Goal: Task Accomplishment & Management: Manage account settings

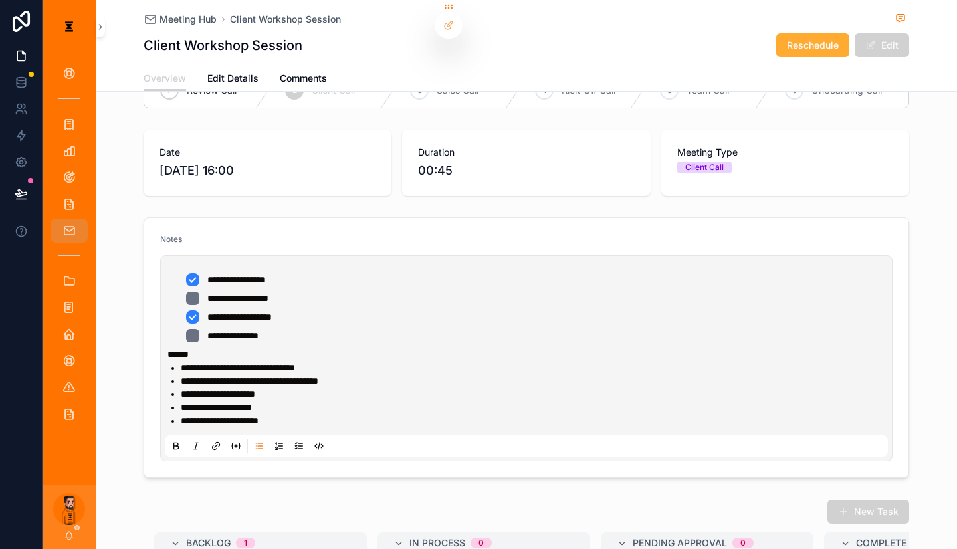
scroll to position [41, 0]
click at [62, 224] on icon "scrollable content" at bounding box center [68, 230] width 13 height 13
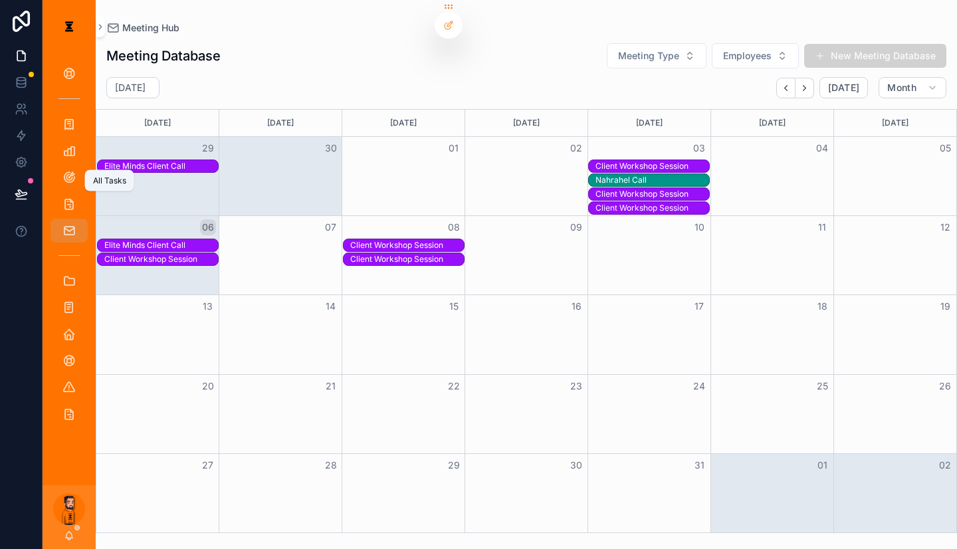
click at [62, 197] on icon "scrollable content" at bounding box center [68, 203] width 13 height 13
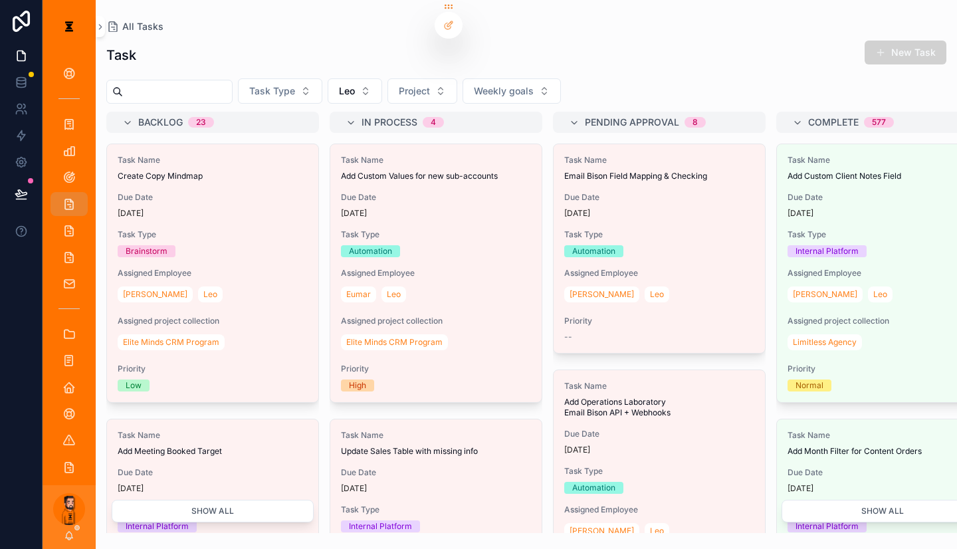
click at [353, 80] on button "Leo" at bounding box center [355, 90] width 55 height 25
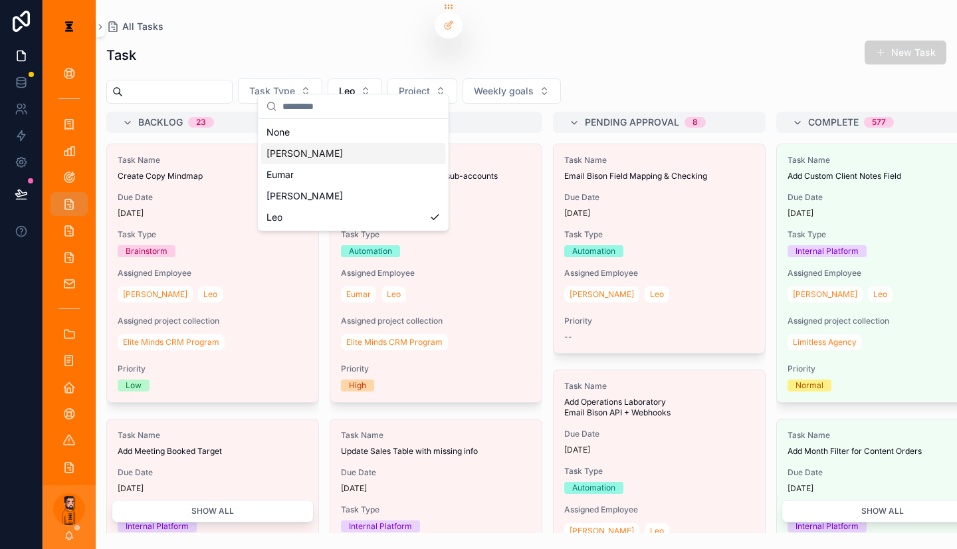
click at [321, 154] on div "[PERSON_NAME]" at bounding box center [353, 153] width 185 height 21
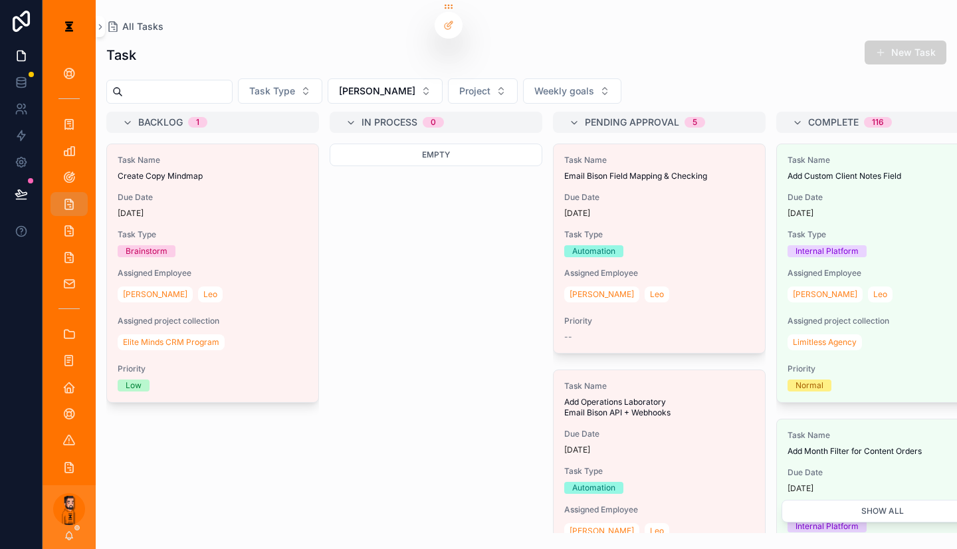
click at [245, 171] on span "Create Copy Mindmap" at bounding box center [213, 176] width 190 height 11
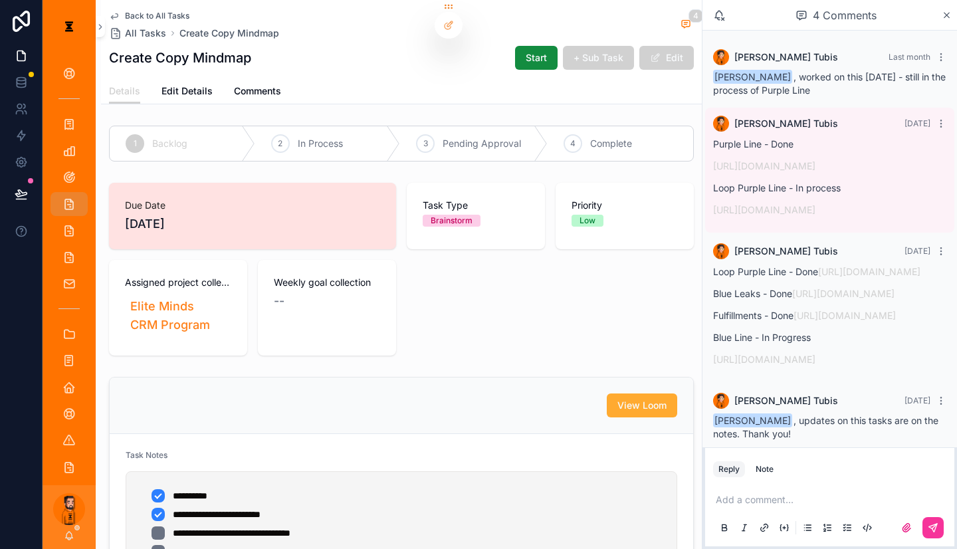
scroll to position [96, 0]
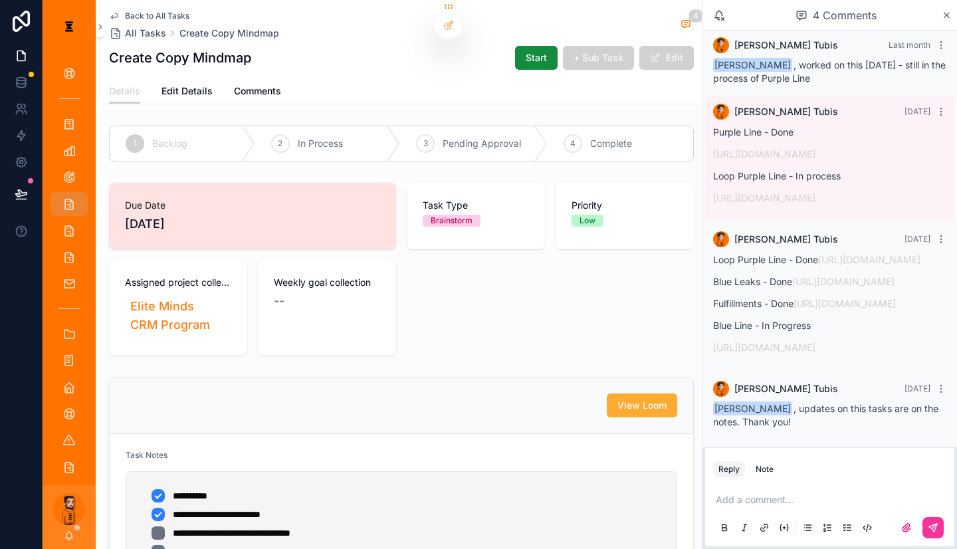
click at [477, 493] on p "scrollable content" at bounding box center [832, 499] width 233 height 13
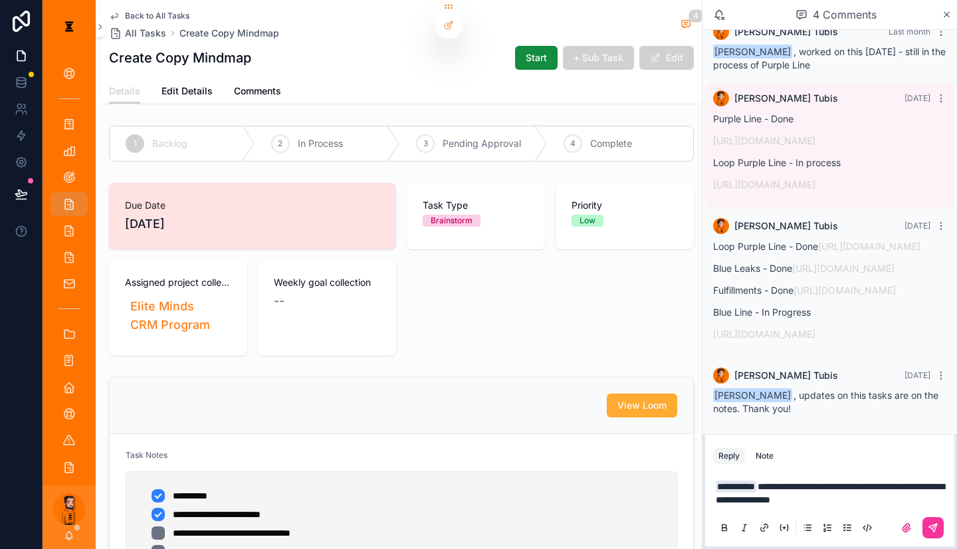
click at [477, 517] on button "scrollable content" at bounding box center [933, 527] width 21 height 21
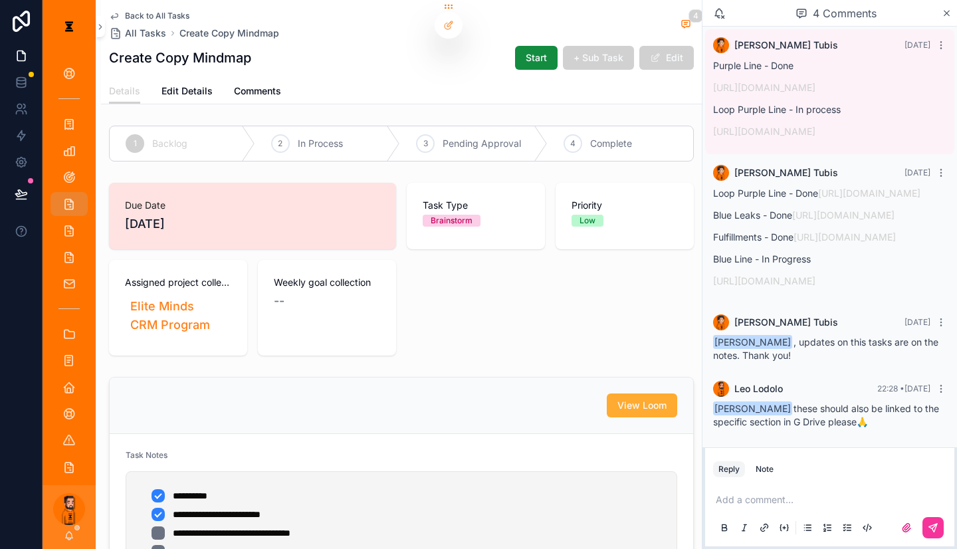
scroll to position [154, 0]
click at [148, 11] on span "Back to All Tasks" at bounding box center [157, 16] width 64 height 11
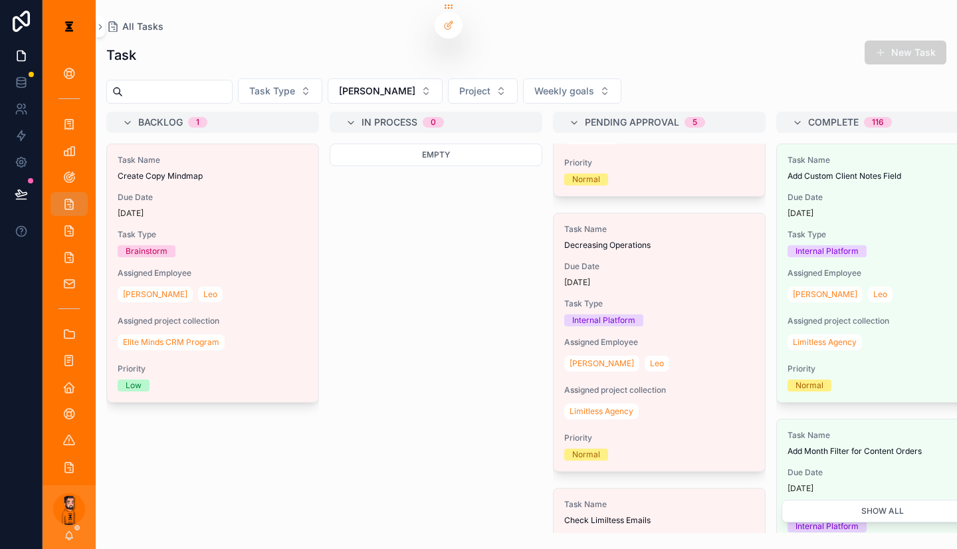
scroll to position [442, 0]
click at [477, 299] on div "Task Type Internal Platform" at bounding box center [659, 313] width 190 height 28
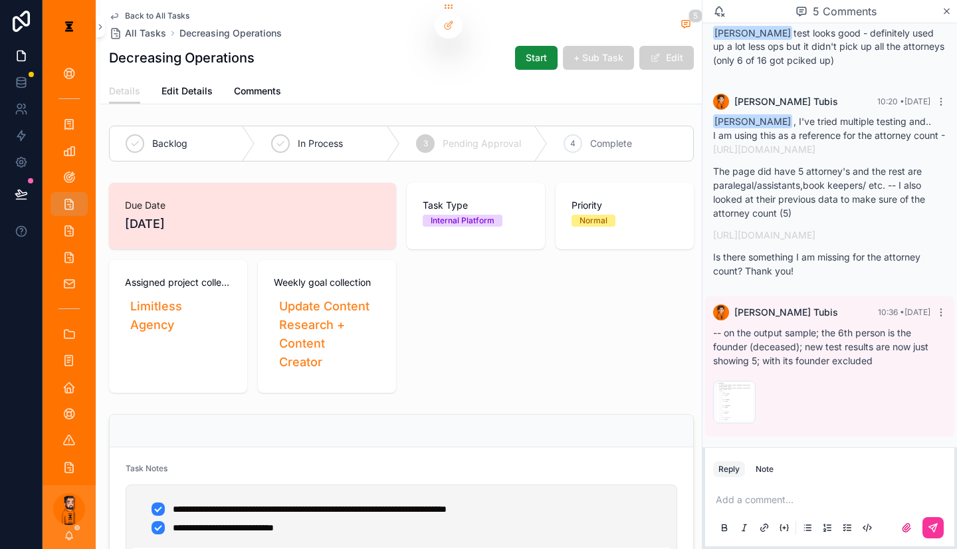
scroll to position [269, 0]
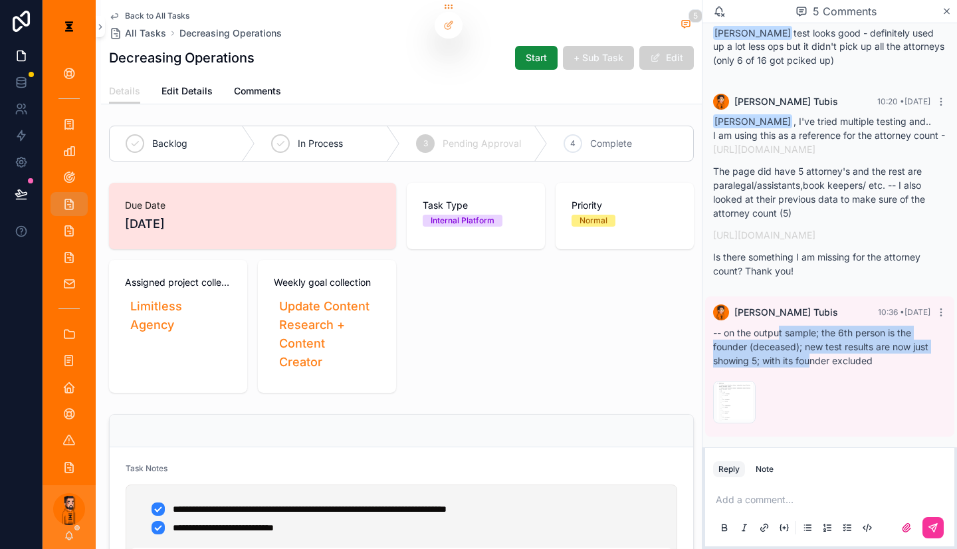
drag, startPoint x: 801, startPoint y: 346, endPoint x: 830, endPoint y: 368, distance: 36.0
click at [477, 368] on p "-- on the output sample; the 6th person is the founder (deceased); new test res…" at bounding box center [829, 347] width 233 height 42
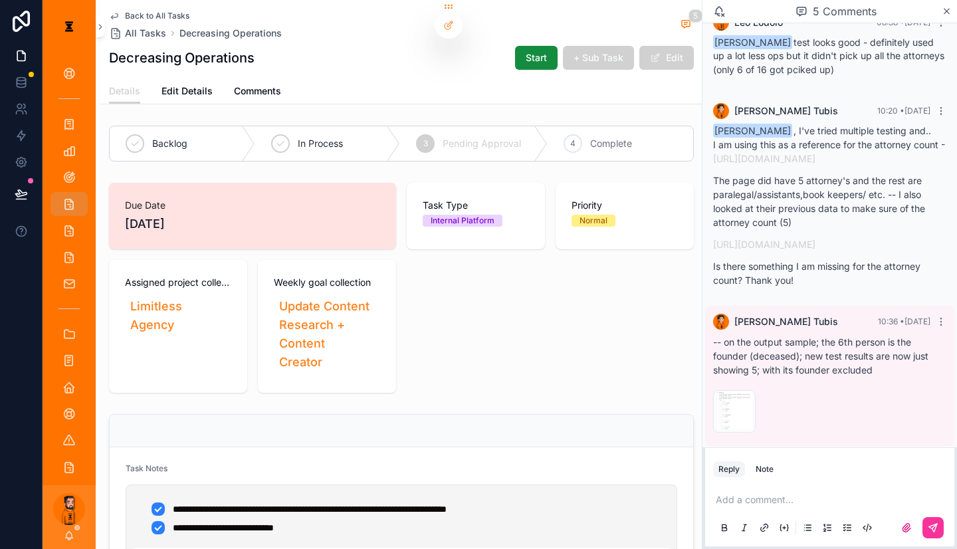
scroll to position [249, 0]
click at [477, 165] on link "[URL][DOMAIN_NAME]" at bounding box center [764, 159] width 102 height 11
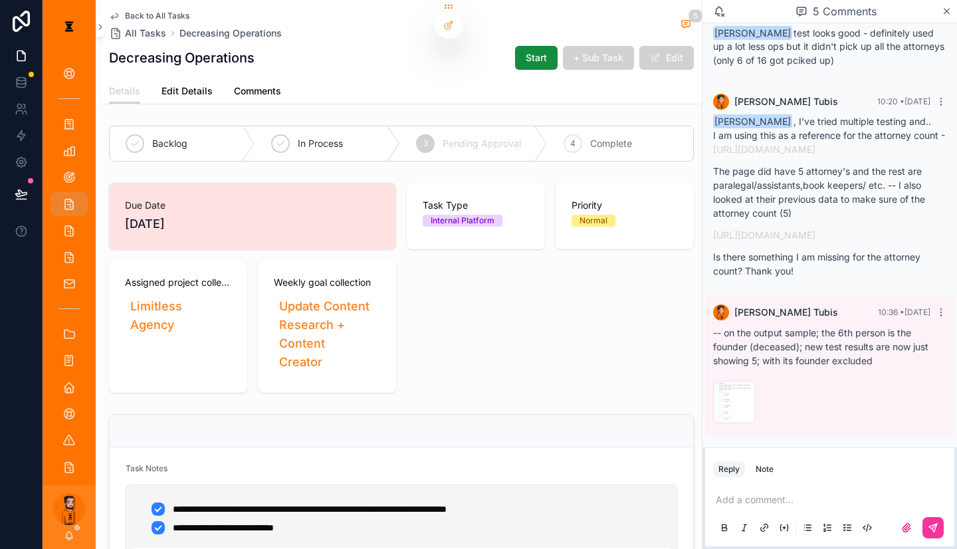
click at [477, 485] on div "Add a comment..." at bounding box center [829, 513] width 233 height 56
click at [477, 493] on p "scrollable content" at bounding box center [832, 499] width 233 height 13
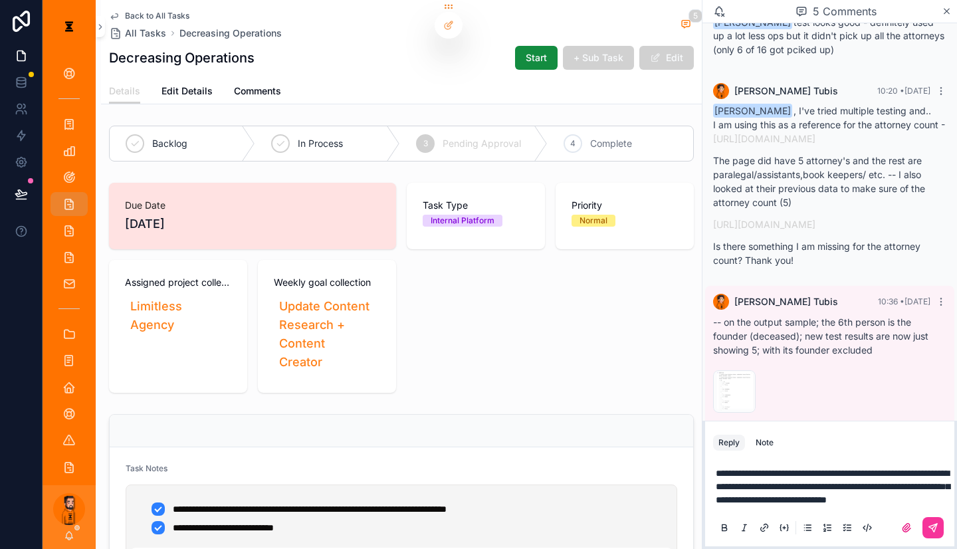
click at [477, 526] on button "scrollable content" at bounding box center [933, 527] width 21 height 21
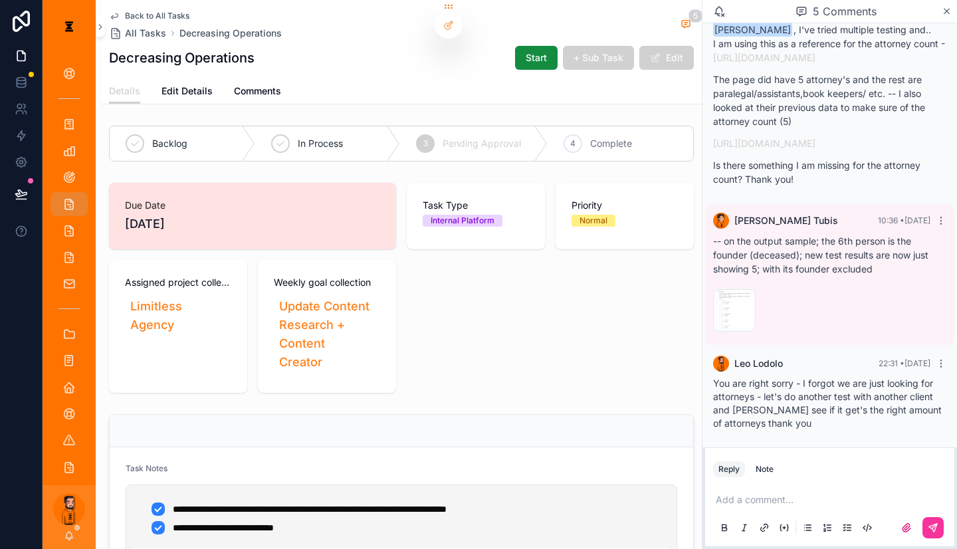
scroll to position [350, 0]
click at [281, 126] on div "In Process" at bounding box center [328, 143] width 146 height 35
click at [131, 13] on span "Back to All Tasks" at bounding box center [157, 16] width 64 height 11
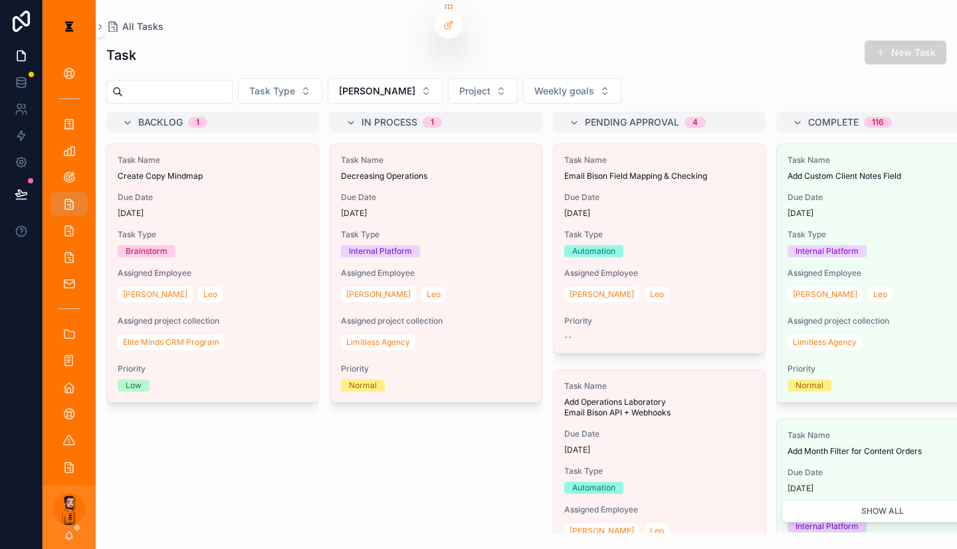
click at [477, 229] on div "Task Type Automation" at bounding box center [659, 243] width 190 height 28
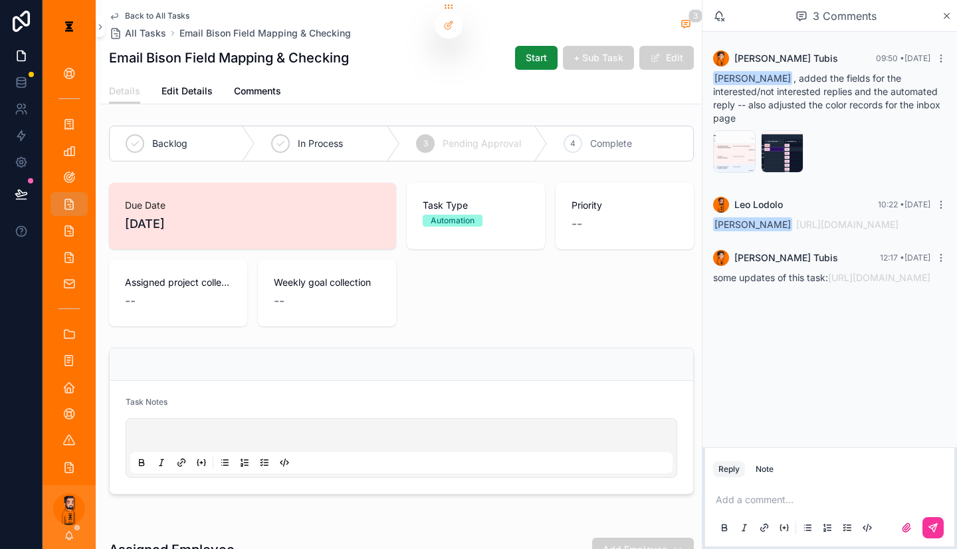
click at [477, 501] on div "Add a comment..." at bounding box center [829, 513] width 233 height 56
click at [477, 493] on p "scrollable content" at bounding box center [832, 499] width 233 height 13
click at [477, 497] on span "**********" at bounding box center [834, 493] width 237 height 23
click at [477, 489] on p "**********" at bounding box center [832, 493] width 233 height 27
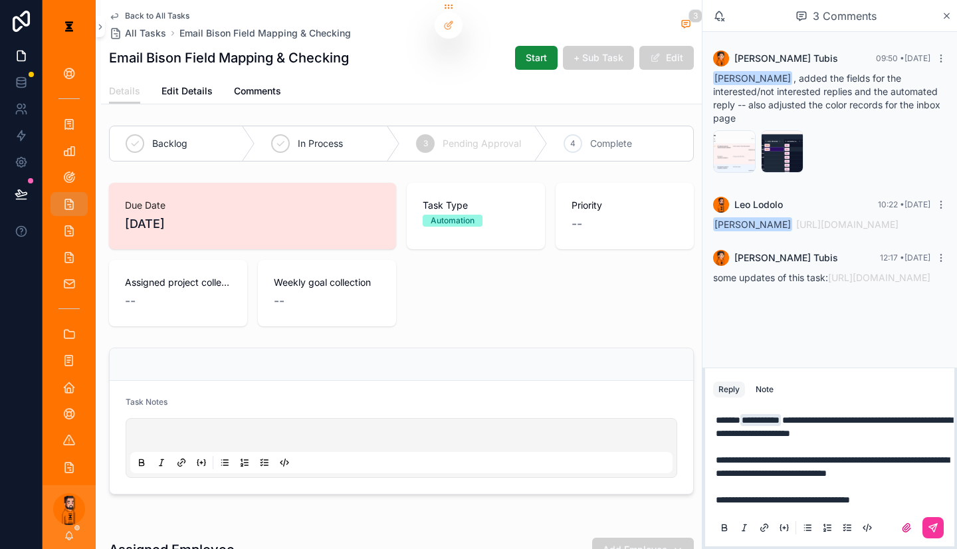
click at [477, 528] on icon "scrollable content" at bounding box center [933, 527] width 11 height 11
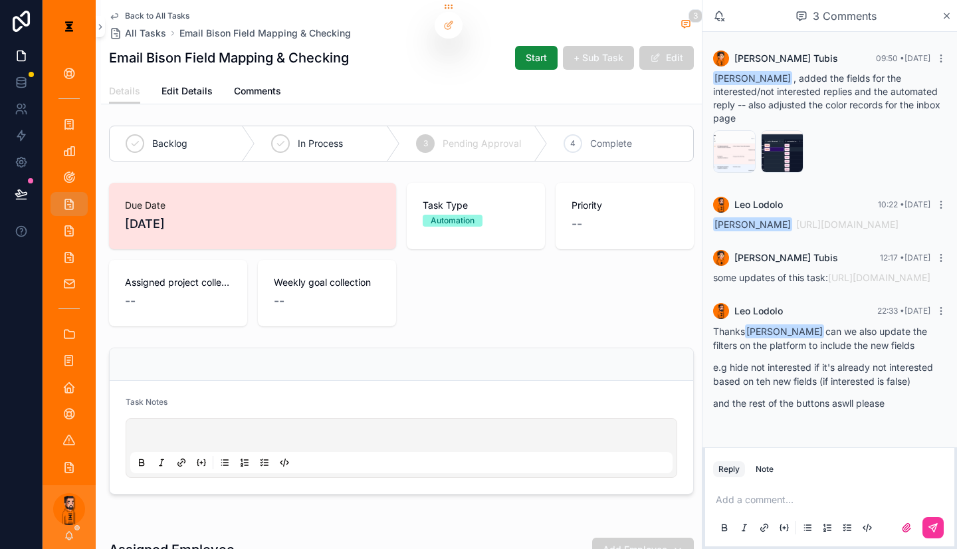
click at [322, 137] on span "In Process" at bounding box center [320, 143] width 45 height 13
click at [125, 11] on span "Back to All Tasks" at bounding box center [157, 16] width 64 height 11
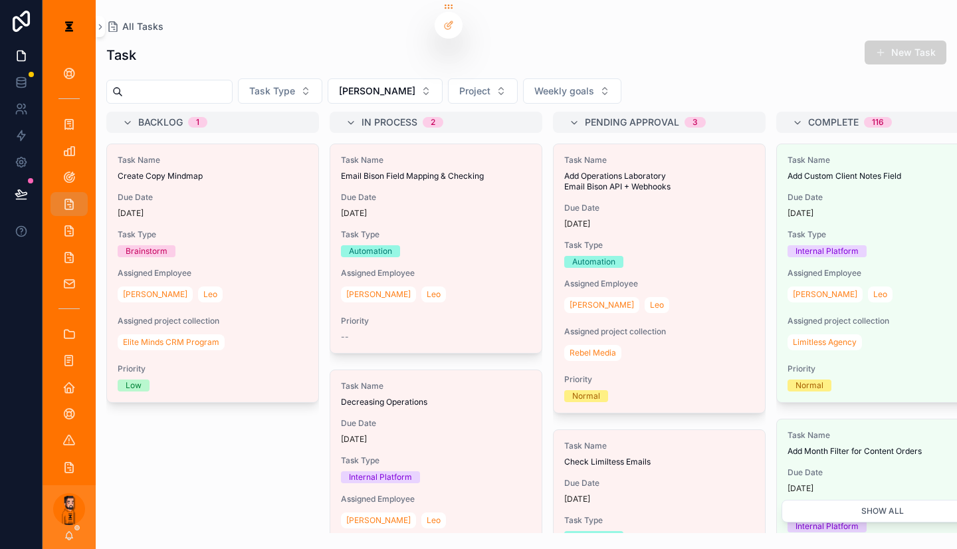
click at [477, 219] on div "[DATE]" at bounding box center [659, 224] width 190 height 11
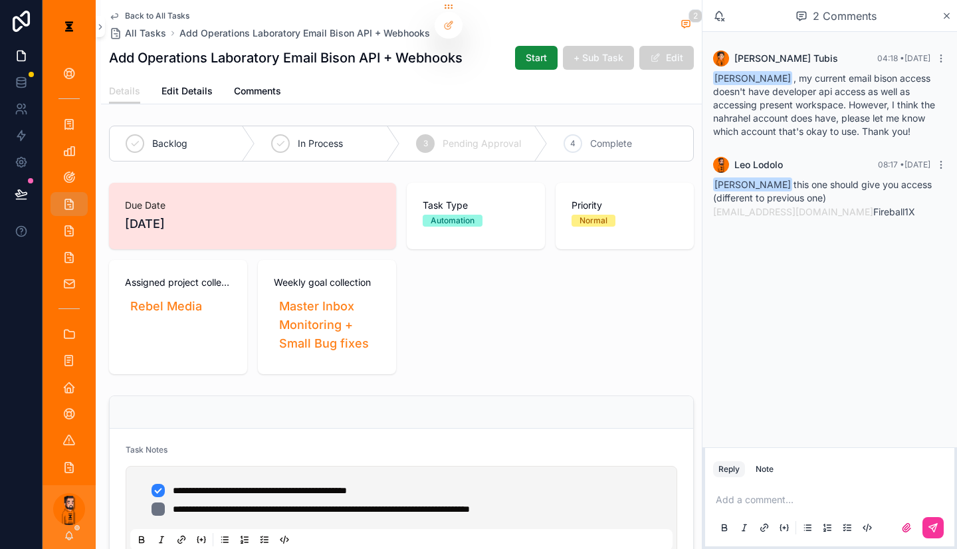
click at [477, 497] on p "scrollable content" at bounding box center [832, 499] width 233 height 13
click at [477, 522] on icon "scrollable content" at bounding box center [933, 527] width 11 height 11
click at [298, 137] on span "In Process" at bounding box center [320, 143] width 45 height 13
click at [149, 11] on span "Back to All Tasks" at bounding box center [157, 16] width 64 height 11
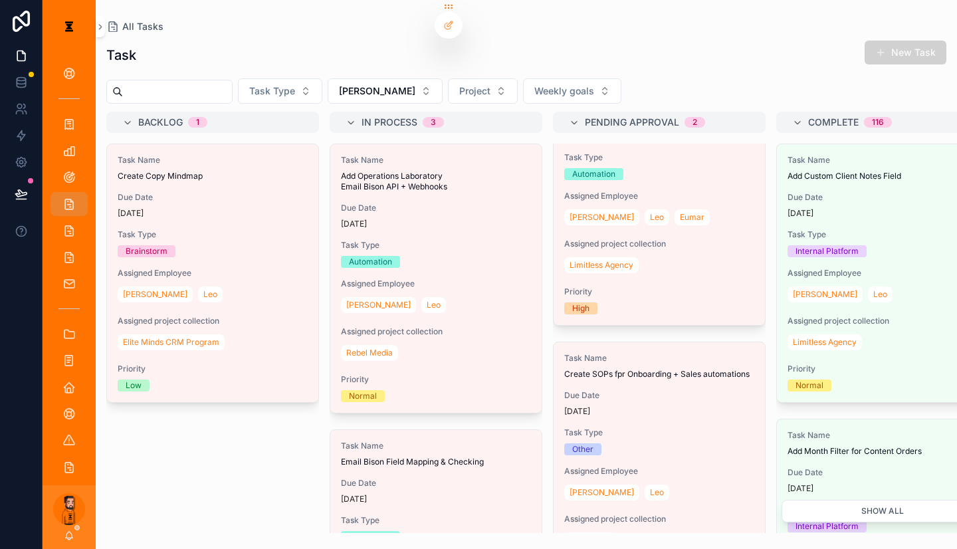
click at [342, 85] on span "[PERSON_NAME]" at bounding box center [377, 90] width 76 height 13
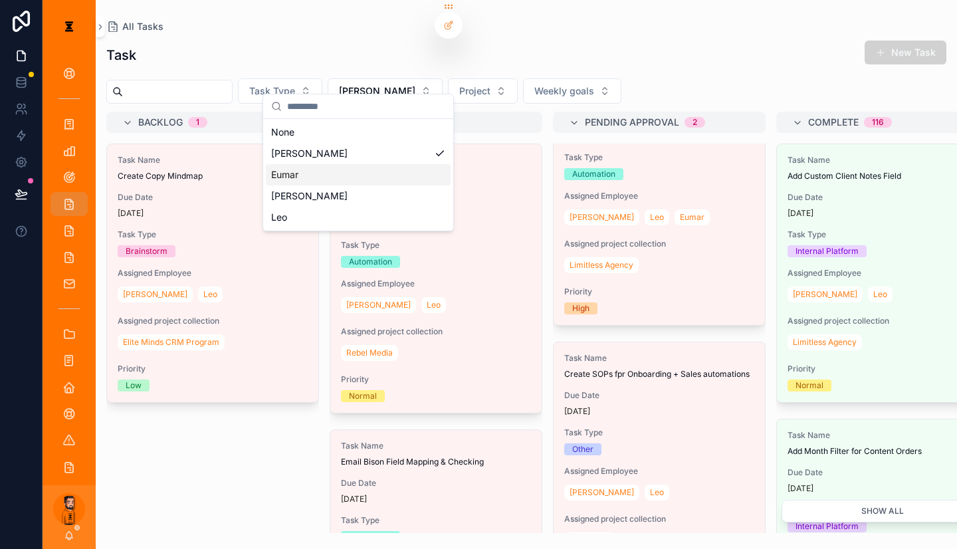
click at [329, 166] on div "Eumar" at bounding box center [358, 174] width 185 height 21
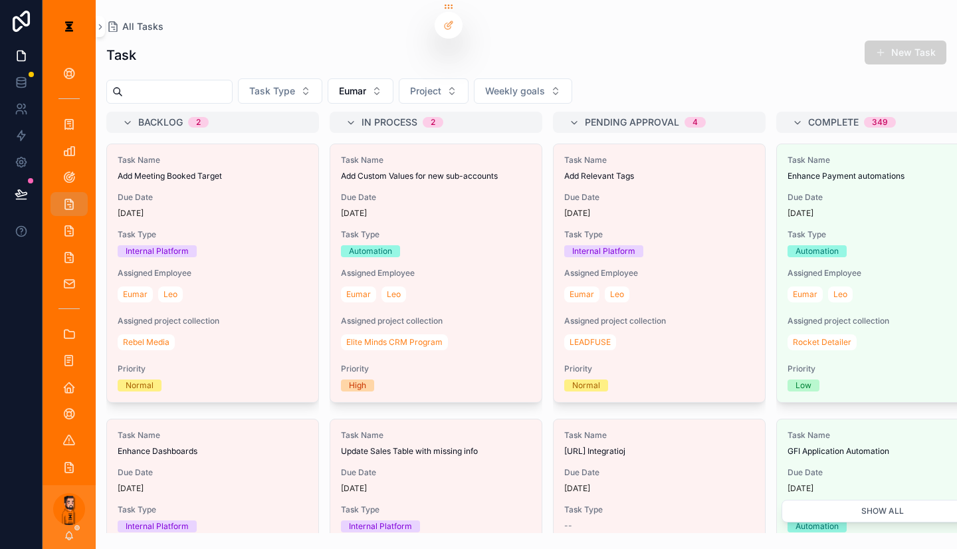
click at [477, 229] on span "Task Type" at bounding box center [659, 234] width 190 height 11
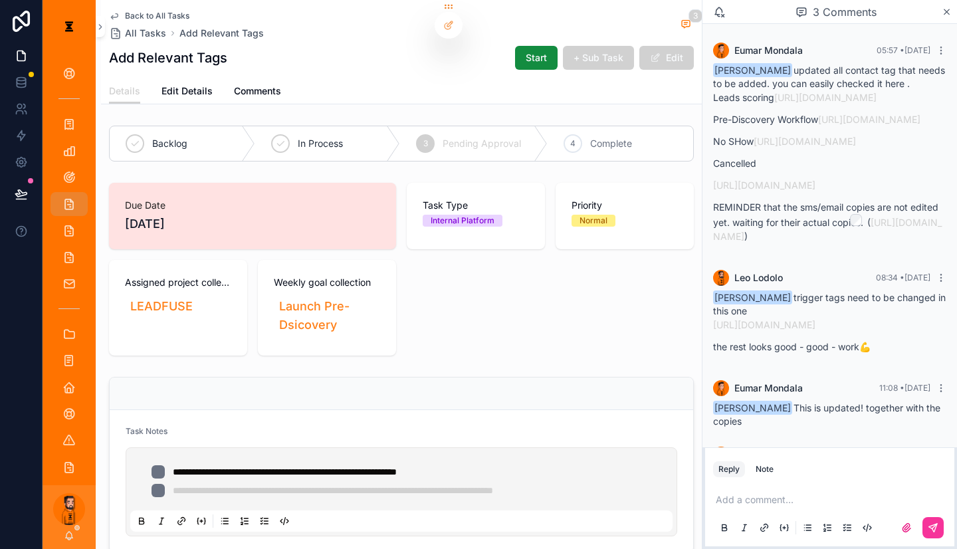
scroll to position [220, 0]
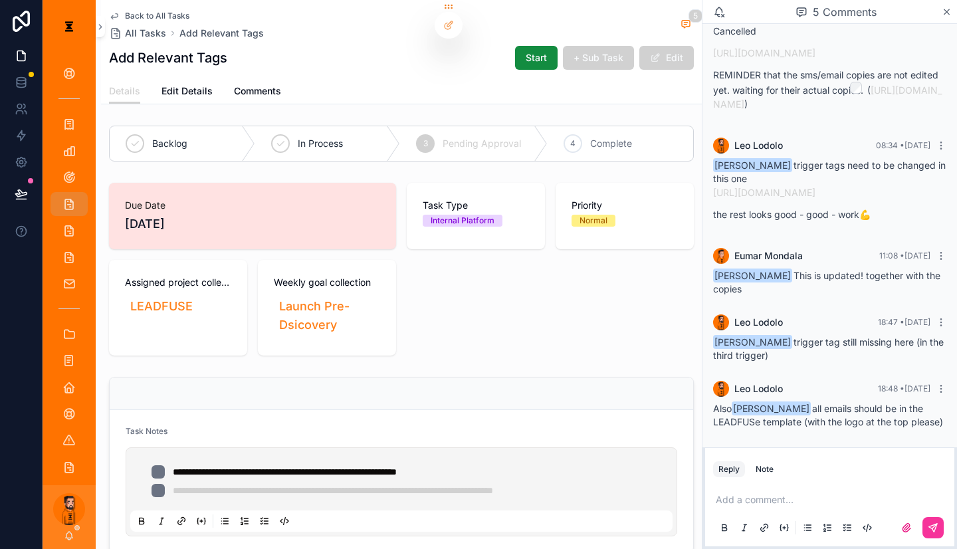
click at [333, 137] on div "In Process" at bounding box center [328, 143] width 146 height 35
click at [125, 14] on span "Back to All Tasks" at bounding box center [157, 16] width 64 height 11
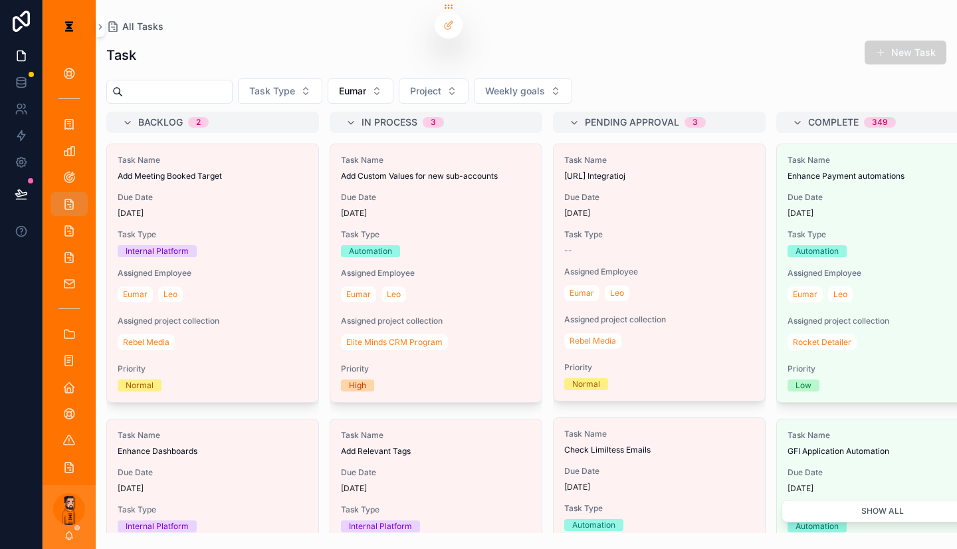
click at [477, 208] on div "[DATE]" at bounding box center [659, 213] width 190 height 11
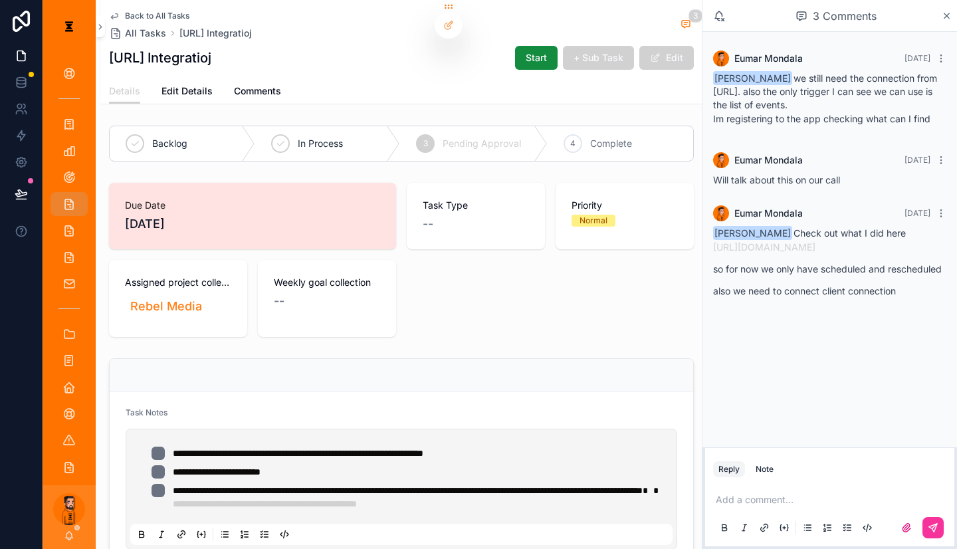
click at [160, 11] on span "Back to All Tasks" at bounding box center [157, 16] width 64 height 11
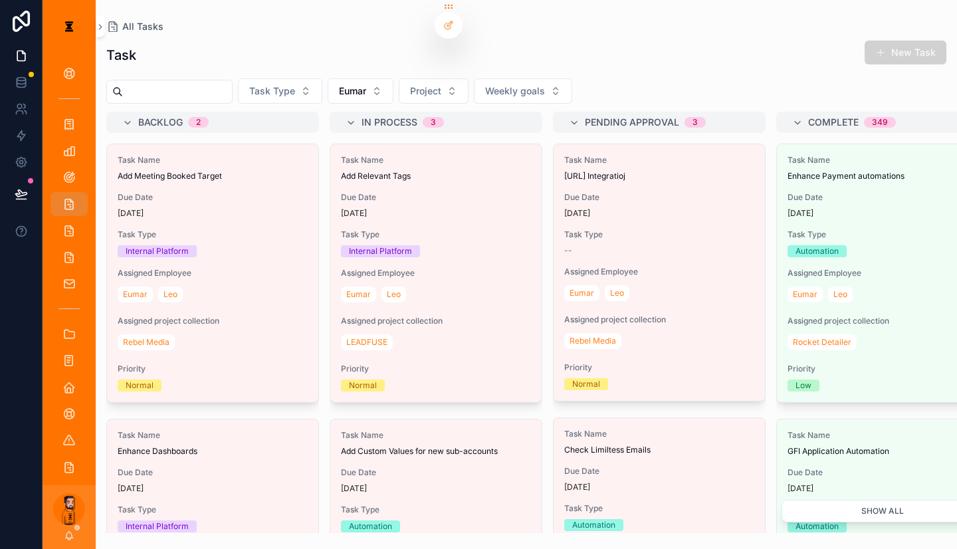
click at [378, 199] on div "Task Name Add Relevant Tags Due Date [DATE] Task Type Internal Platform Assigne…" at bounding box center [435, 273] width 211 height 258
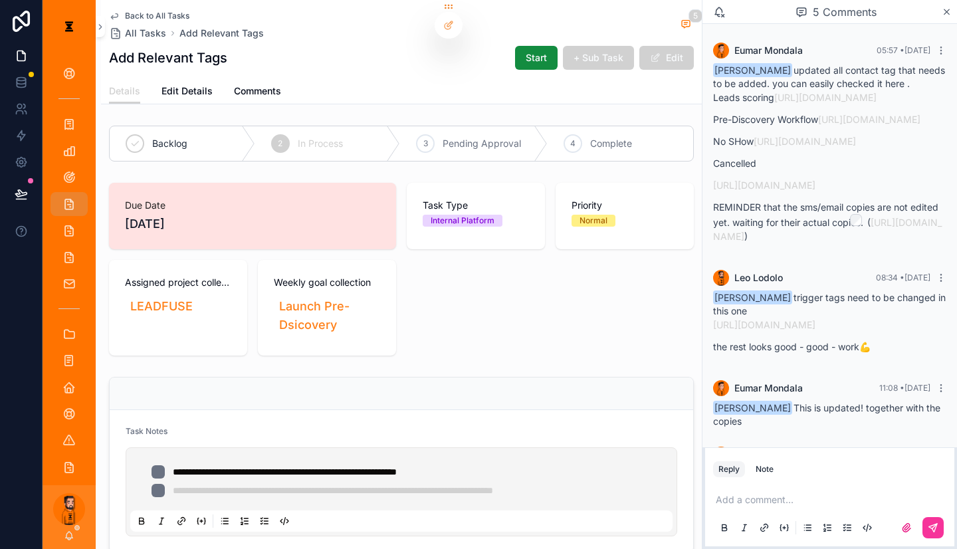
scroll to position [220, 0]
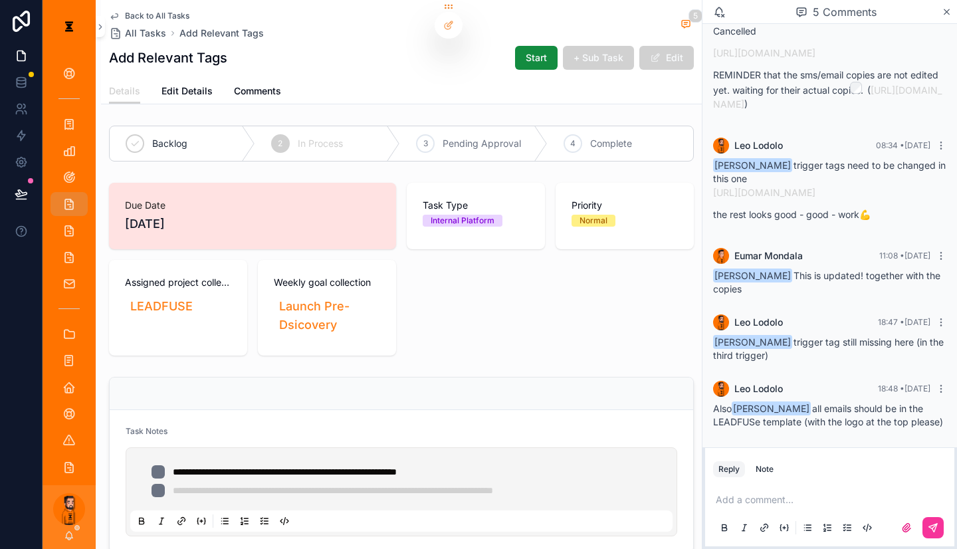
click at [136, 2] on div "Back to All Tasks All Tasks Add Relevant Tags 5 Add Relevant Tags Start + Sub T…" at bounding box center [401, 39] width 585 height 78
click at [140, 11] on span "Back to All Tasks" at bounding box center [157, 16] width 64 height 11
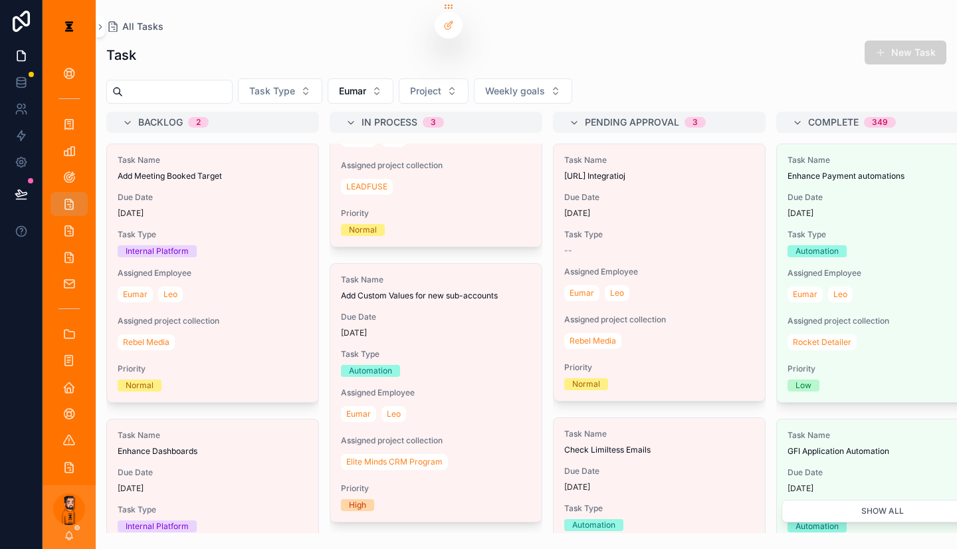
scroll to position [160, 0]
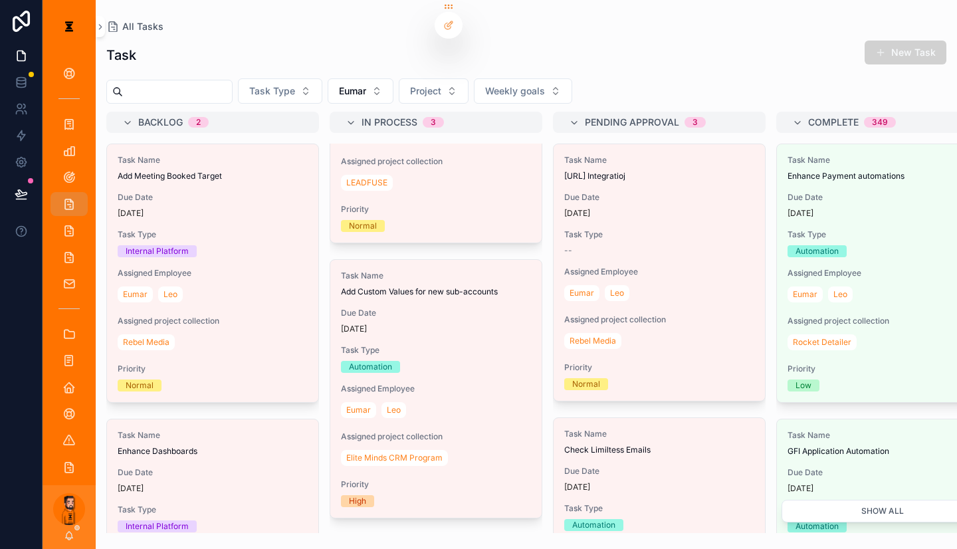
click at [396, 345] on span "Task Type" at bounding box center [436, 350] width 190 height 11
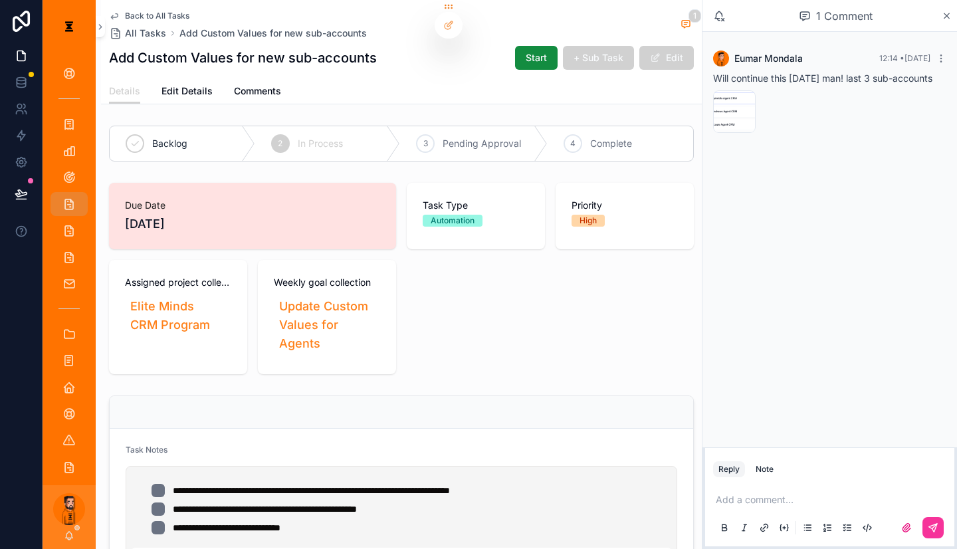
click at [477, 106] on div "image .png" at bounding box center [734, 111] width 43 height 43
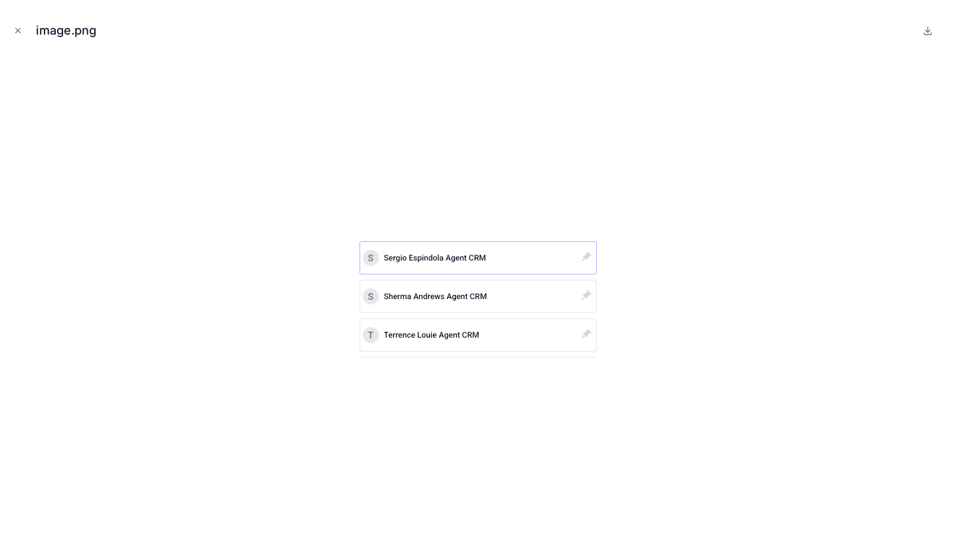
click at [13, 28] on icon "Close modal" at bounding box center [17, 30] width 9 height 9
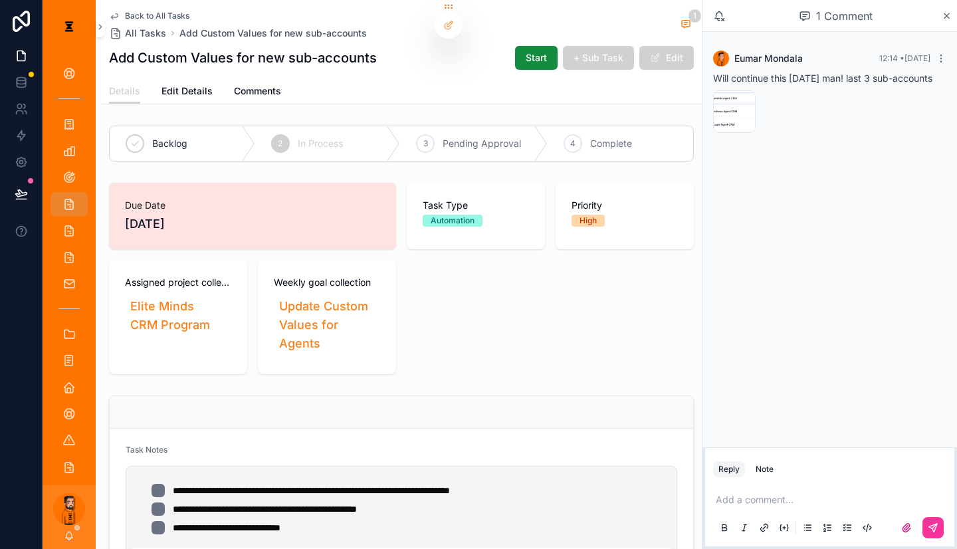
click at [477, 494] on p "scrollable content" at bounding box center [832, 499] width 233 height 13
click at [477, 528] on div "scrollable content" at bounding box center [917, 527] width 53 height 21
click at [477, 525] on icon "scrollable content" at bounding box center [933, 527] width 11 height 11
click at [140, 7] on div "Back to All Tasks All Tasks Add Custom Values for new sub-accounts 1 Add Custom…" at bounding box center [401, 39] width 585 height 78
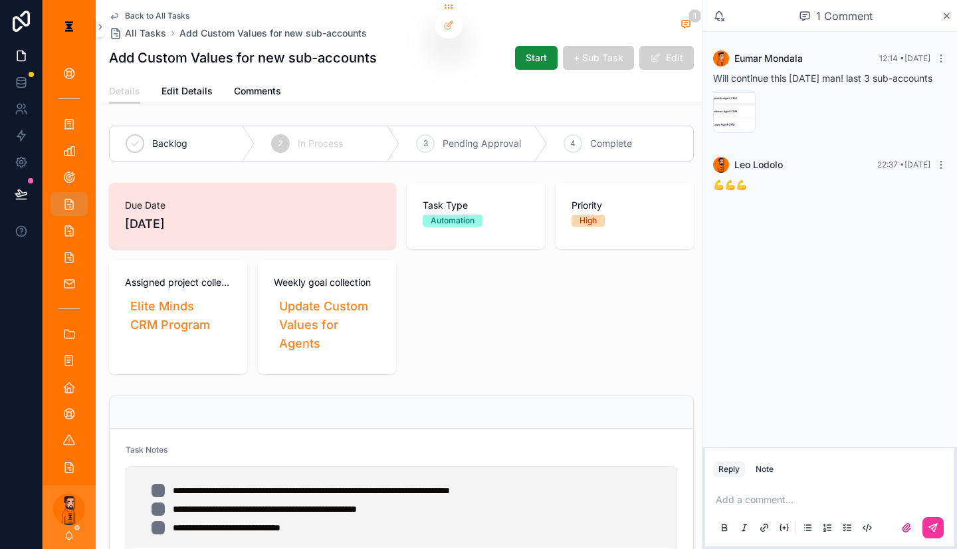
click at [143, 11] on span "Back to All Tasks" at bounding box center [157, 16] width 64 height 11
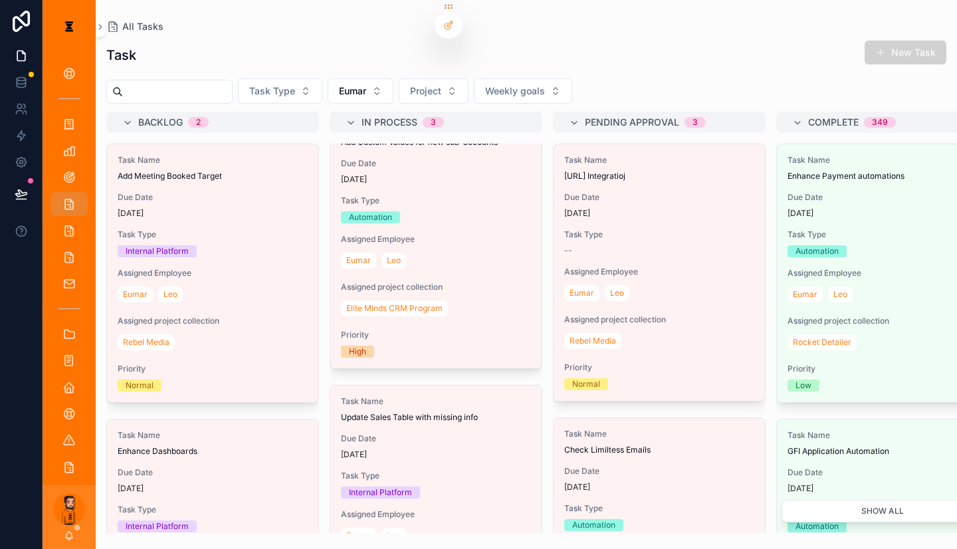
scroll to position [308, 0]
click at [410, 450] on div "[DATE]" at bounding box center [436, 455] width 190 height 11
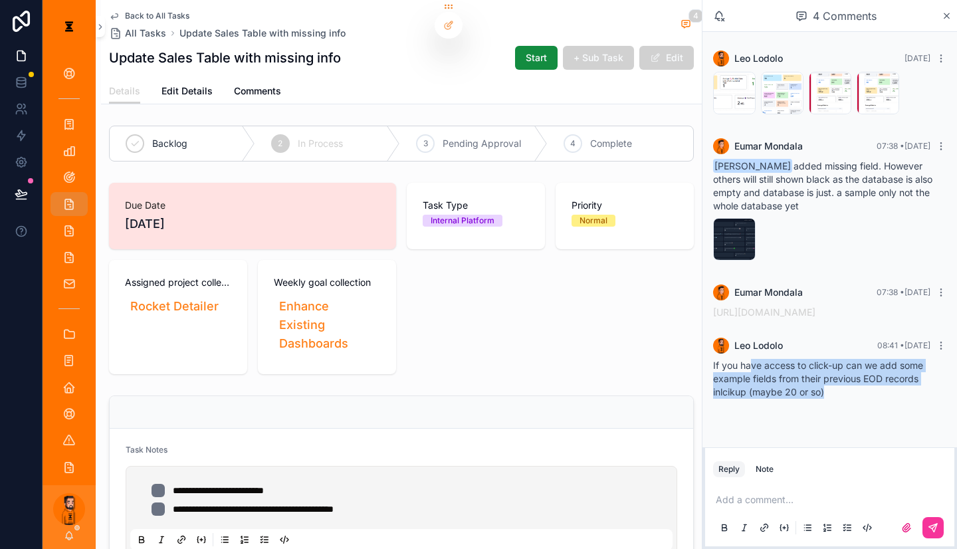
drag, startPoint x: 778, startPoint y: 336, endPoint x: 857, endPoint y: 357, distance: 81.7
click at [477, 359] on div "If you have access to click-up can we add some example fields from their previo…" at bounding box center [829, 379] width 233 height 40
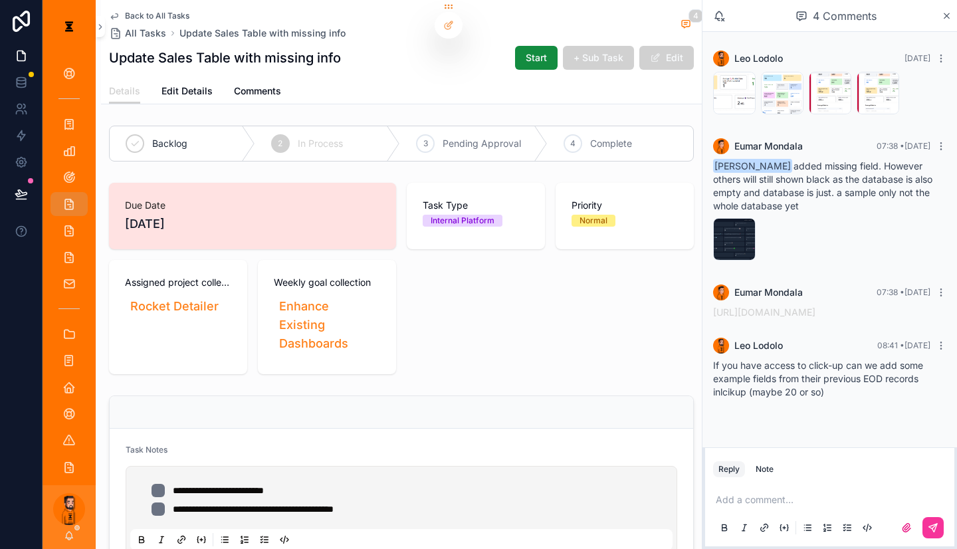
click at [477, 359] on div "If you have access to click-up can we add some example fields from their previo…" at bounding box center [829, 379] width 233 height 40
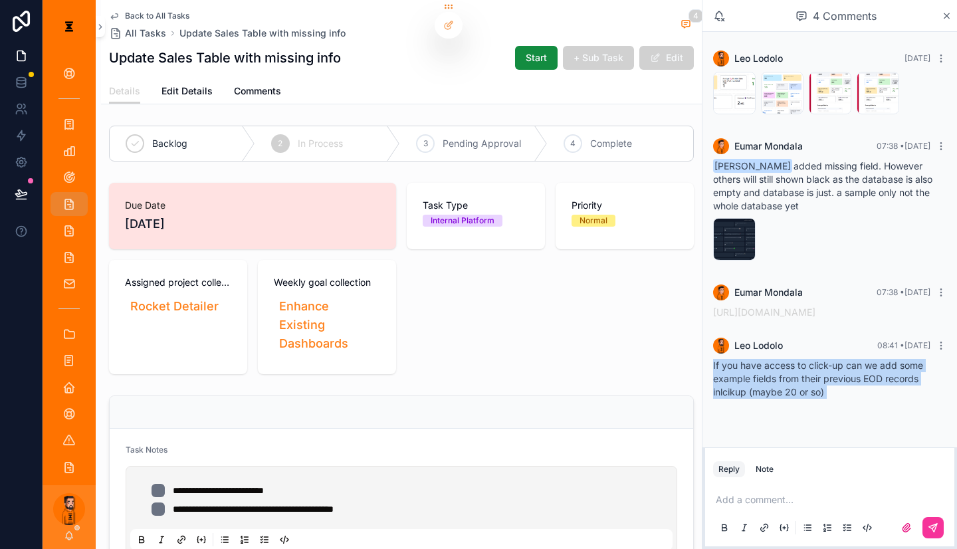
click at [477, 359] on div "If you have access to click-up can we add some example fields from their previo…" at bounding box center [829, 379] width 233 height 40
click at [477, 373] on div "[PERSON_NAME] [DATE] image-(118) .png image-(117) .png image-(116) .png image-(…" at bounding box center [830, 225] width 255 height 386
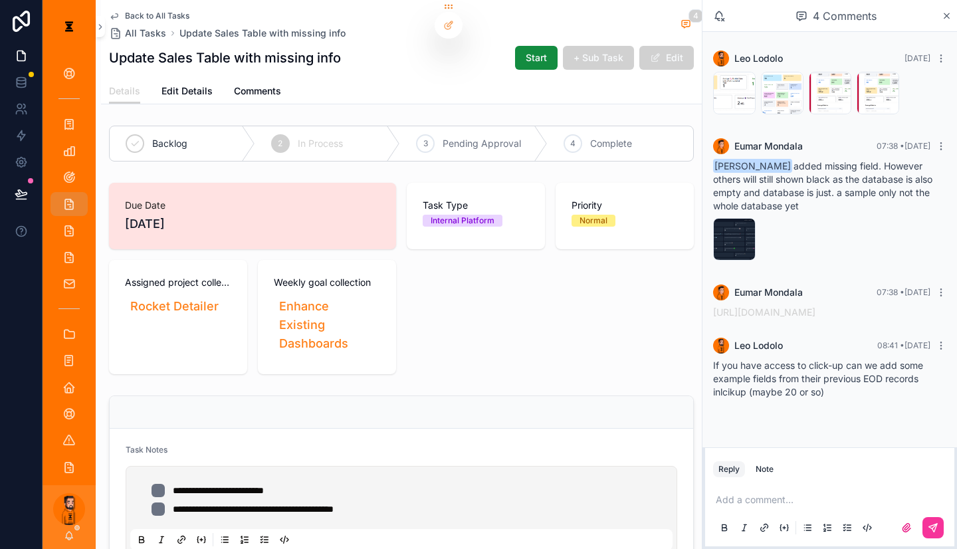
click at [477, 372] on div "[PERSON_NAME] [DATE] image-(118) .png image-(117) .png image-(116) .png image-(…" at bounding box center [830, 225] width 255 height 386
click at [477, 360] on span "If you have access to click-up can we add some example fields from their previo…" at bounding box center [818, 379] width 210 height 38
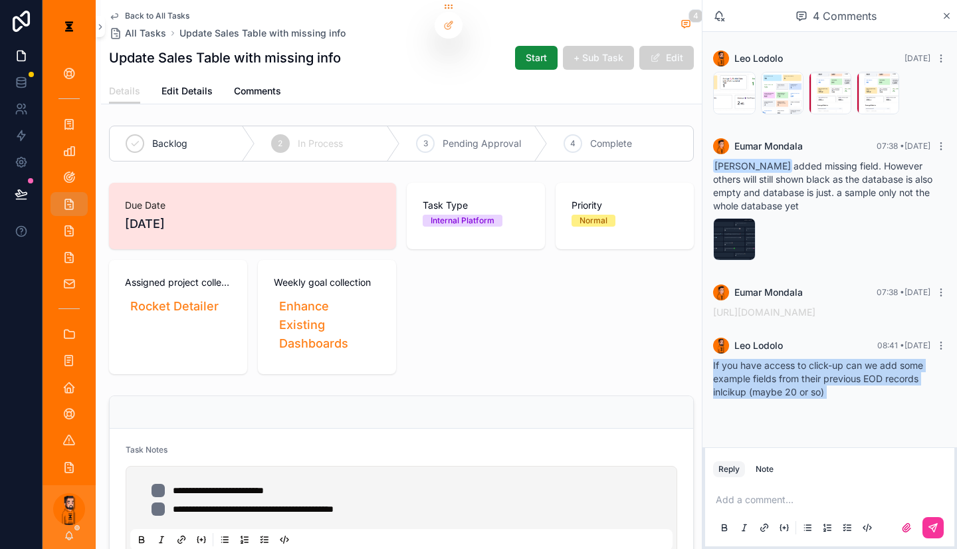
click at [477, 360] on span "If you have access to click-up can we add some example fields from their previo…" at bounding box center [818, 379] width 210 height 38
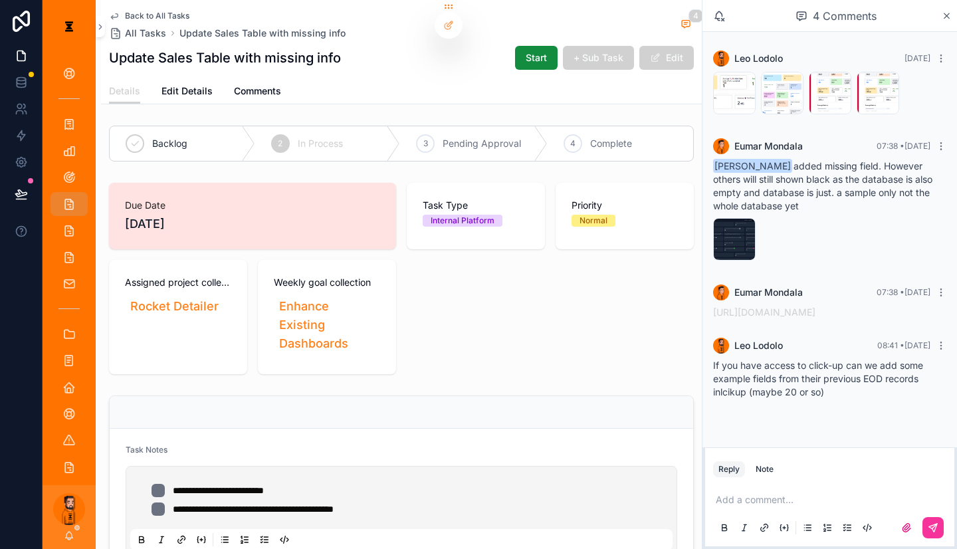
click at [129, 9] on div "Back to All Tasks All Tasks Update Sales Table with missing info 4 Update Sales…" at bounding box center [401, 39] width 585 height 78
click at [130, 11] on span "Back to All Tasks" at bounding box center [157, 16] width 64 height 11
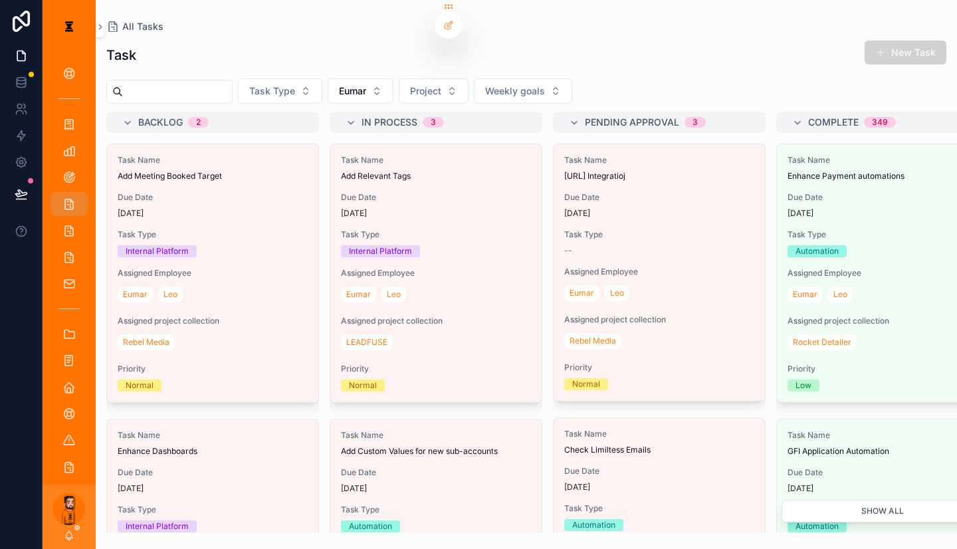
scroll to position [308, 0]
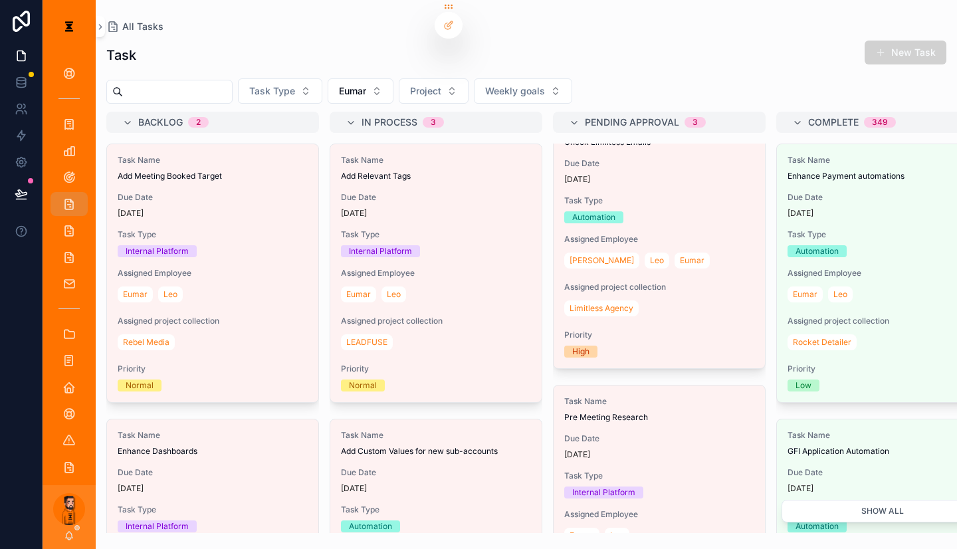
click at [356, 83] on button "Eumar" at bounding box center [361, 90] width 66 height 25
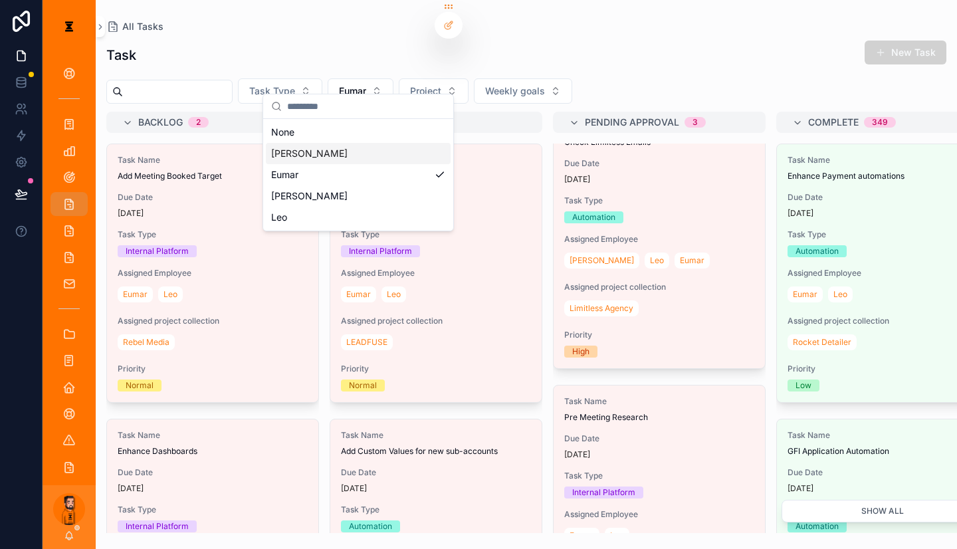
click at [310, 148] on div "[PERSON_NAME]" at bounding box center [358, 153] width 185 height 21
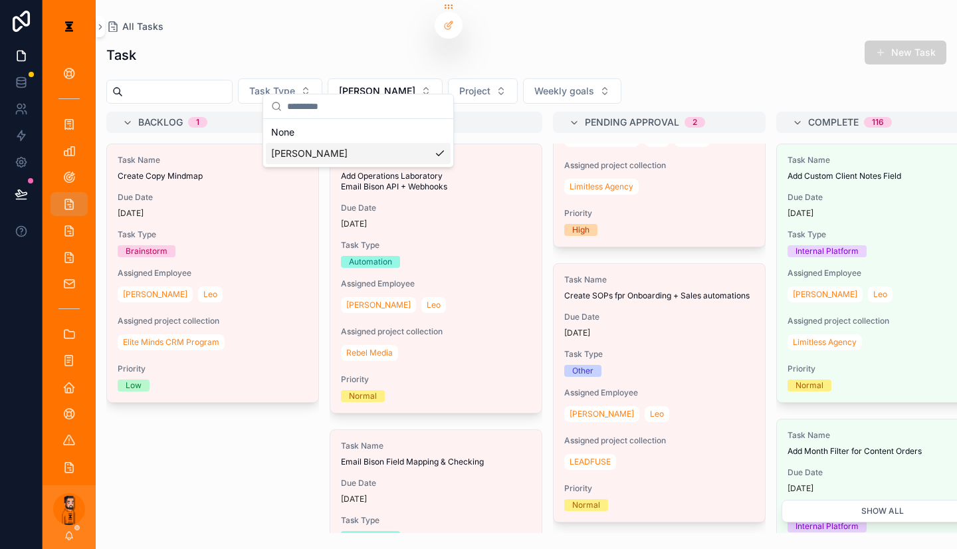
scroll to position [68, 0]
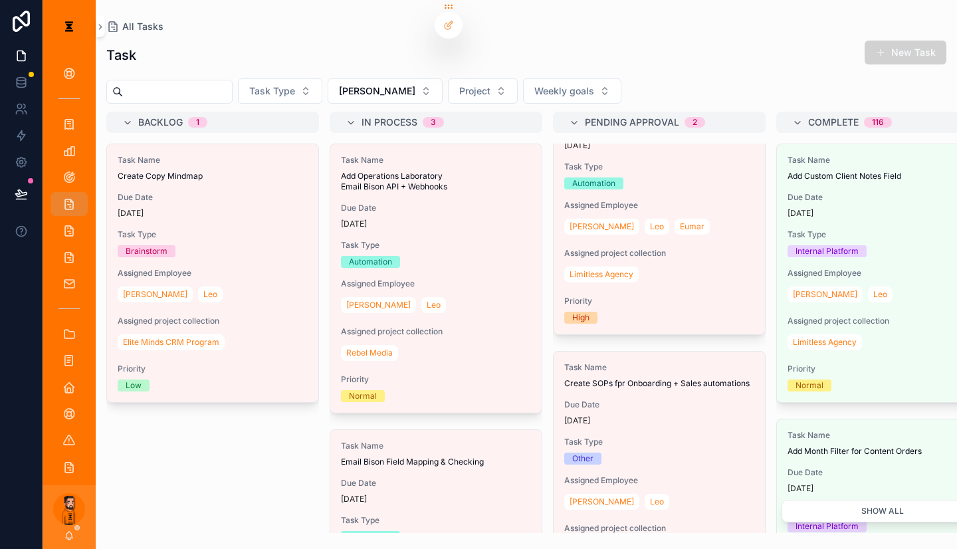
click at [477, 32] on div "Task New Task Task Type [PERSON_NAME] Project Weekly goals Backlog 1 Task Name …" at bounding box center [526, 282] width 861 height 501
click at [477, 44] on button "New Task" at bounding box center [906, 53] width 82 height 24
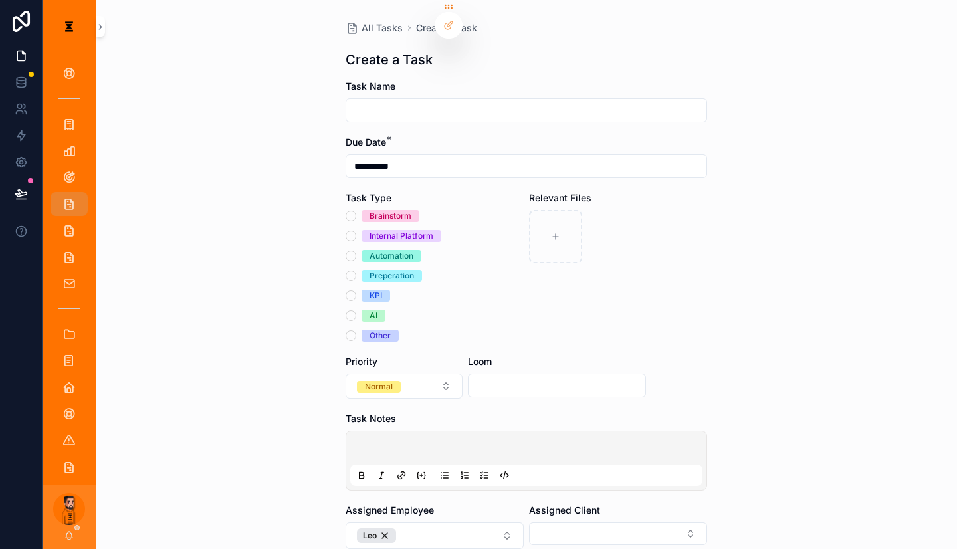
click at [477, 101] on input "scrollable content" at bounding box center [526, 110] width 360 height 19
type input "**********"
click at [382, 28] on span "All Tasks" at bounding box center [382, 27] width 41 height 13
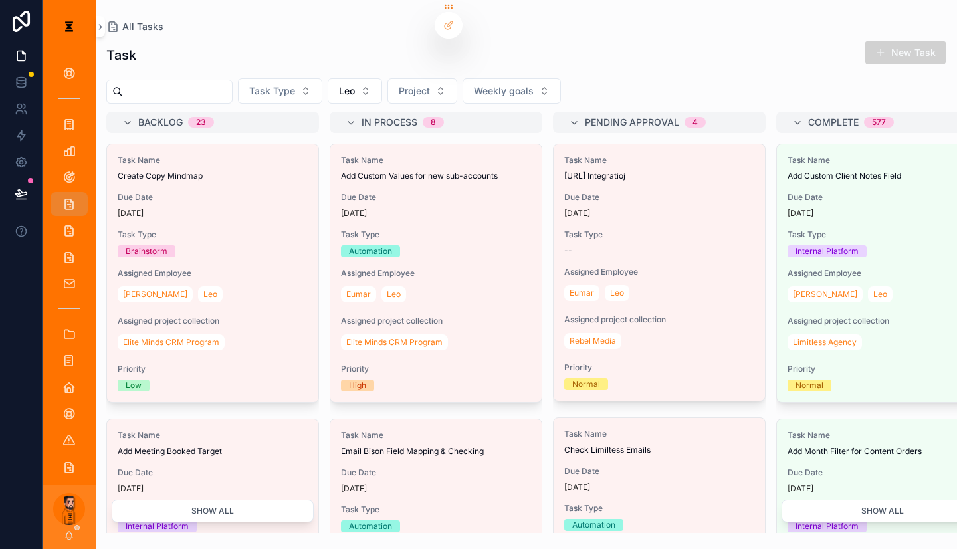
click at [398, 78] on button "Project" at bounding box center [423, 90] width 70 height 25
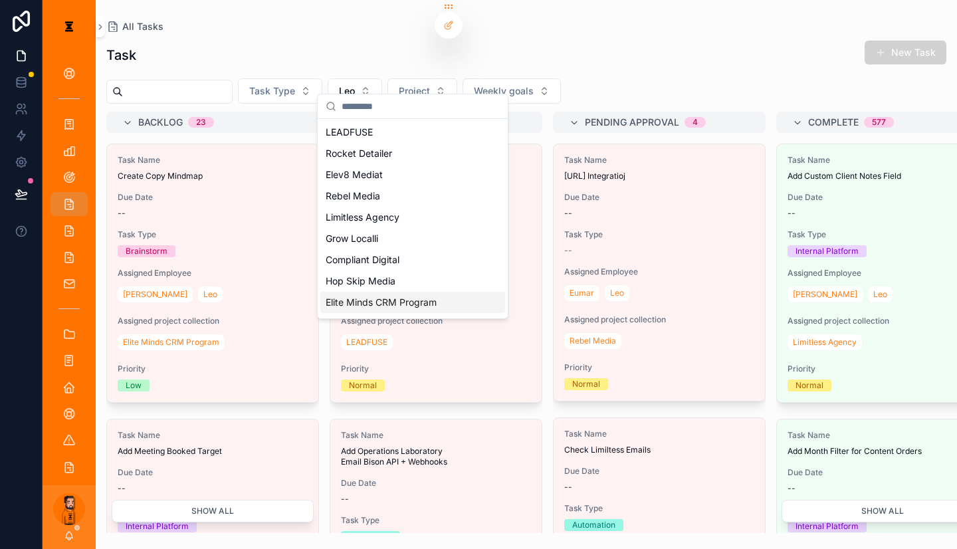
click at [374, 296] on span "Elite Minds CRM Program" at bounding box center [381, 302] width 111 height 13
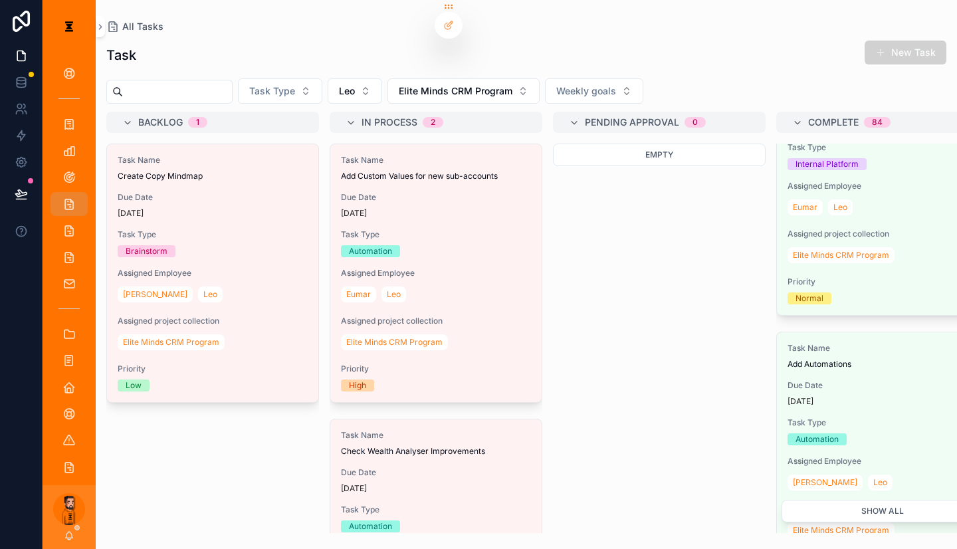
scroll to position [2037, 0]
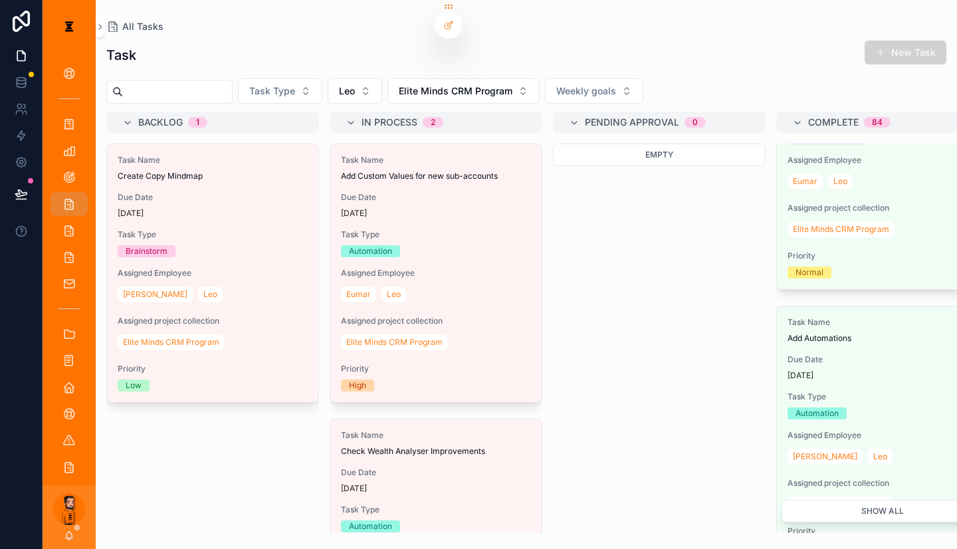
click at [477, 515] on button "Show all" at bounding box center [883, 511] width 202 height 23
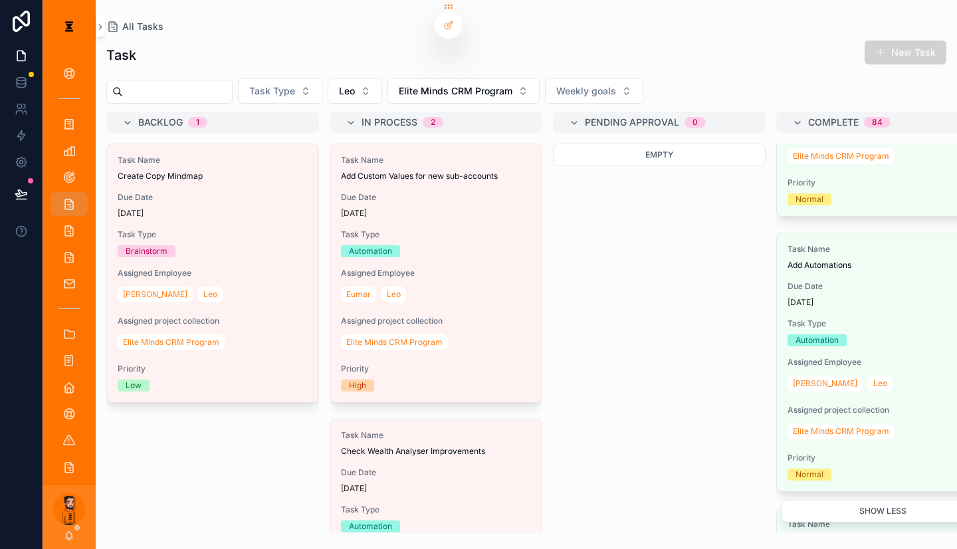
scroll to position [2110, 0]
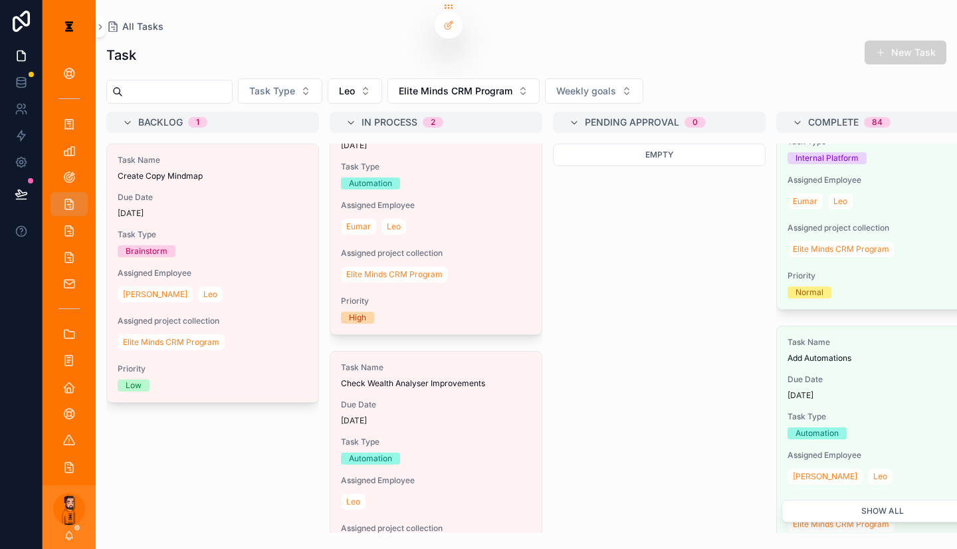
scroll to position [2037, 0]
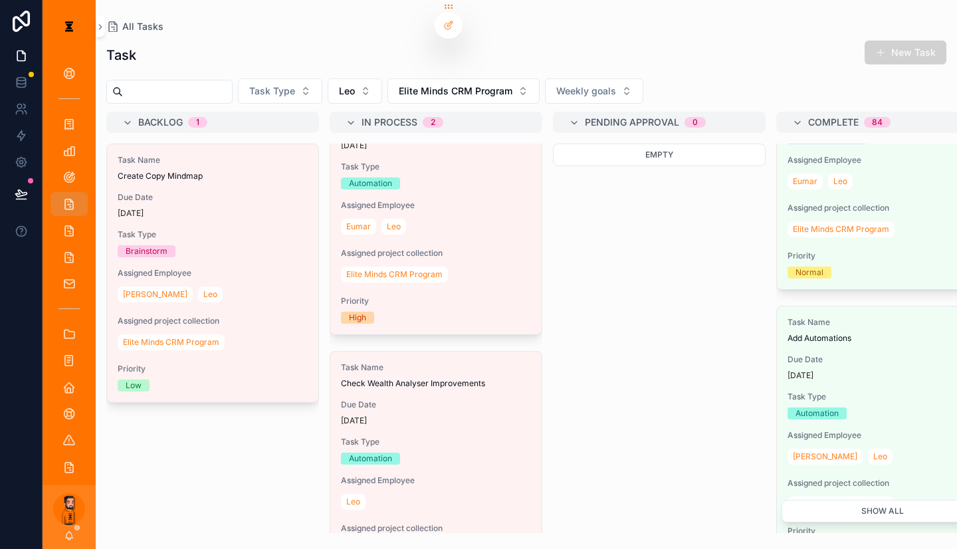
click at [477, 512] on button "Show all" at bounding box center [883, 511] width 202 height 23
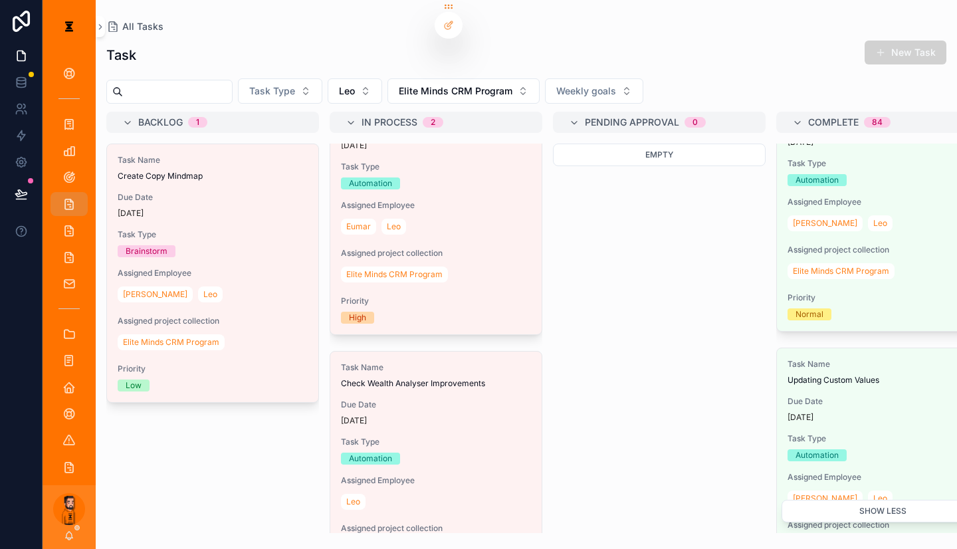
scroll to position [2261, 0]
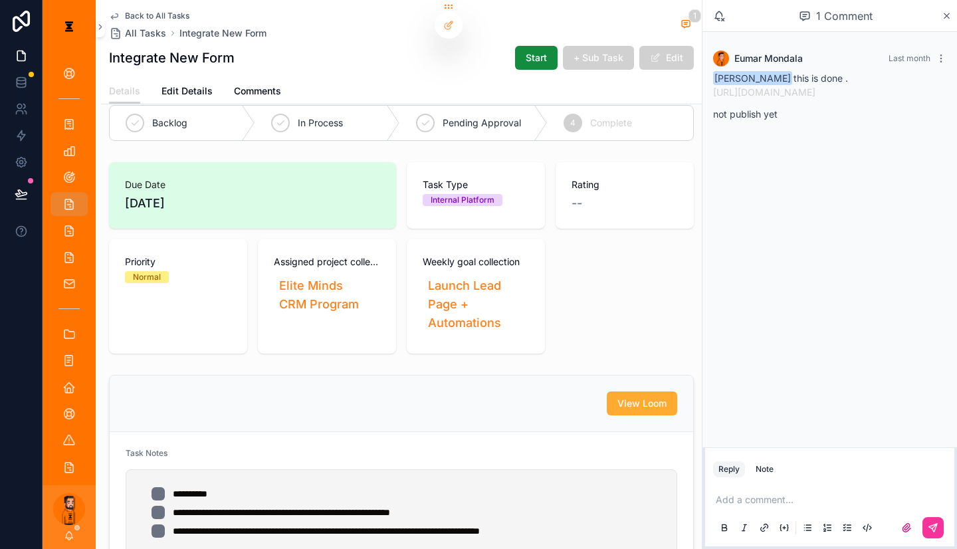
scroll to position [20, 0]
click at [477, 493] on p "scrollable content" at bounding box center [832, 499] width 233 height 13
click at [288, 106] on div "In Process" at bounding box center [328, 123] width 146 height 35
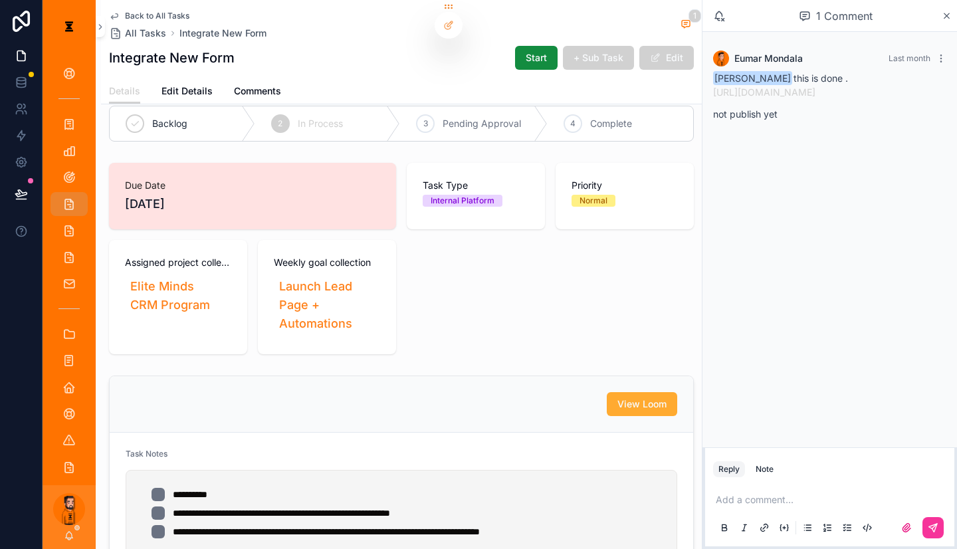
click at [477, 486] on div "Add a comment..." at bounding box center [829, 513] width 233 height 56
click at [477, 493] on p "scrollable content" at bounding box center [832, 499] width 233 height 13
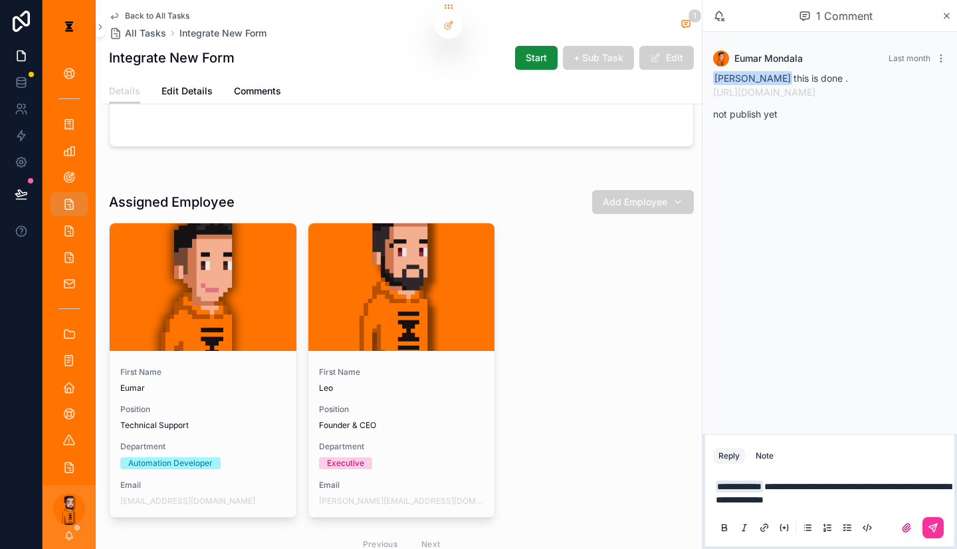
scroll to position [820, 0]
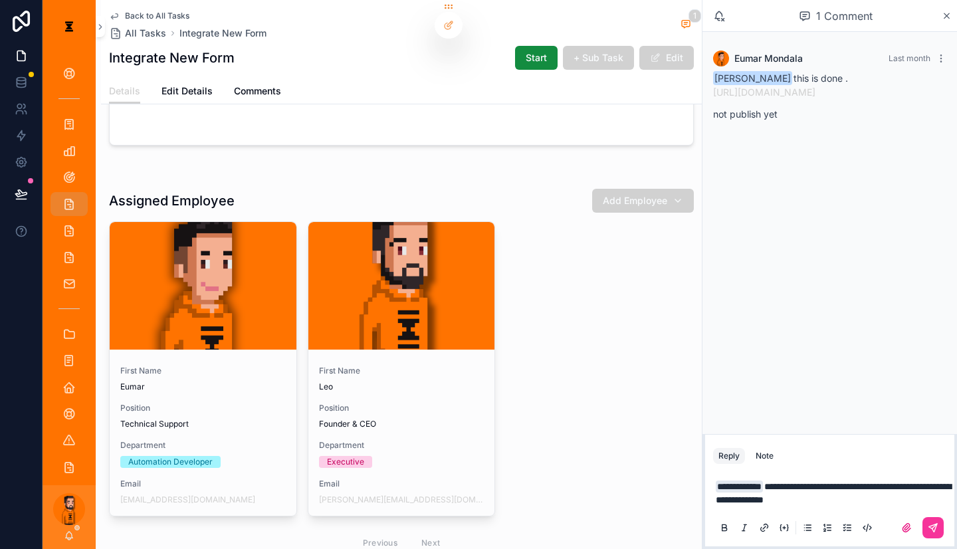
click at [477, 517] on button "scrollable content" at bounding box center [933, 527] width 21 height 21
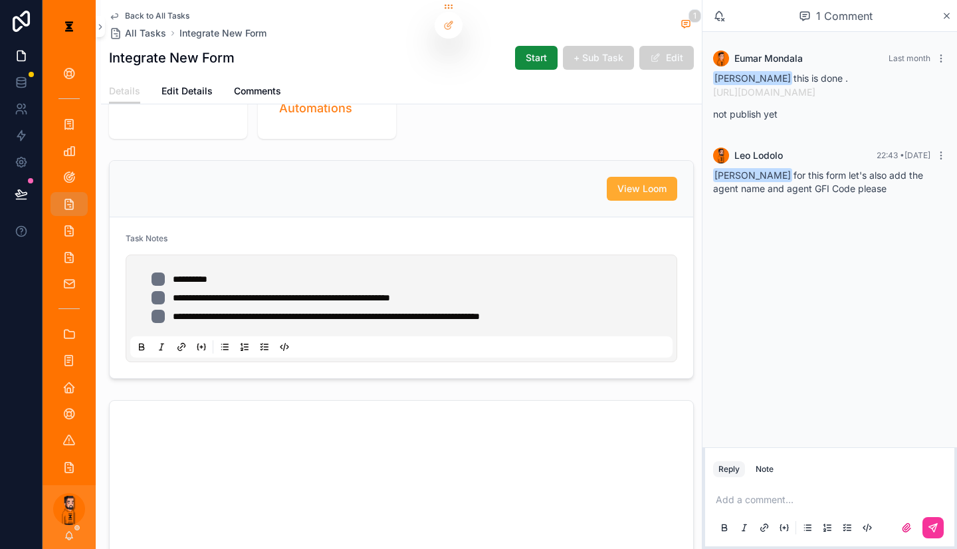
scroll to position [152, 0]
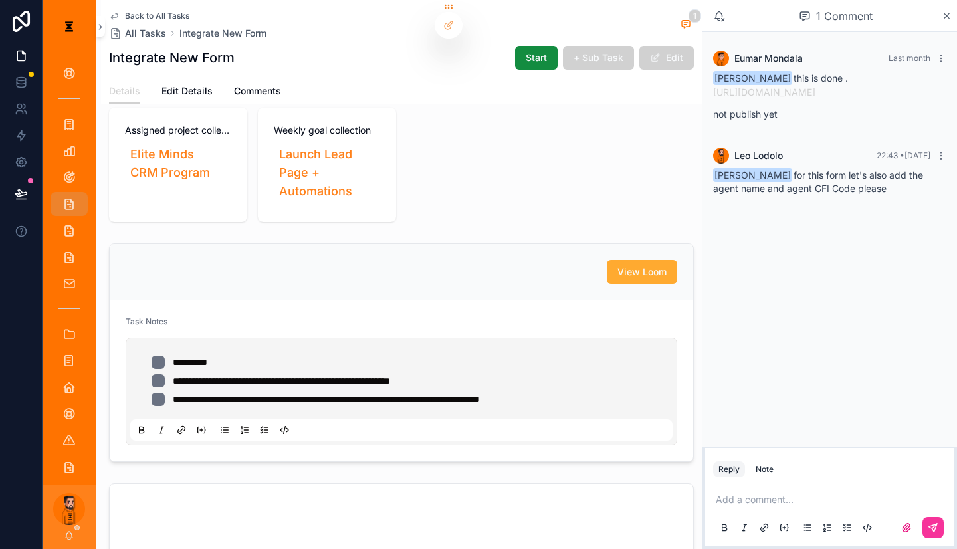
click at [162, 79] on link "Edit Details" at bounding box center [187, 92] width 51 height 27
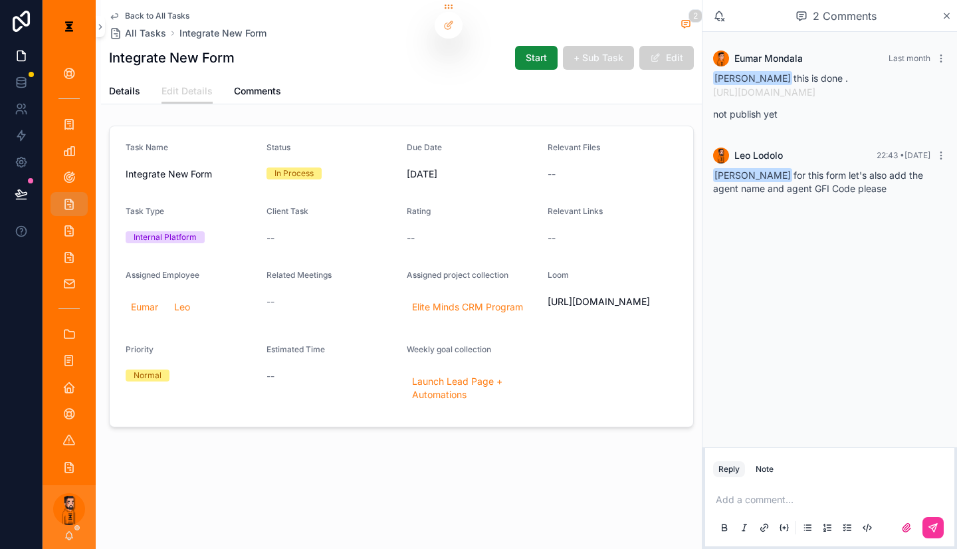
click at [477, 47] on button "Edit" at bounding box center [666, 58] width 55 height 24
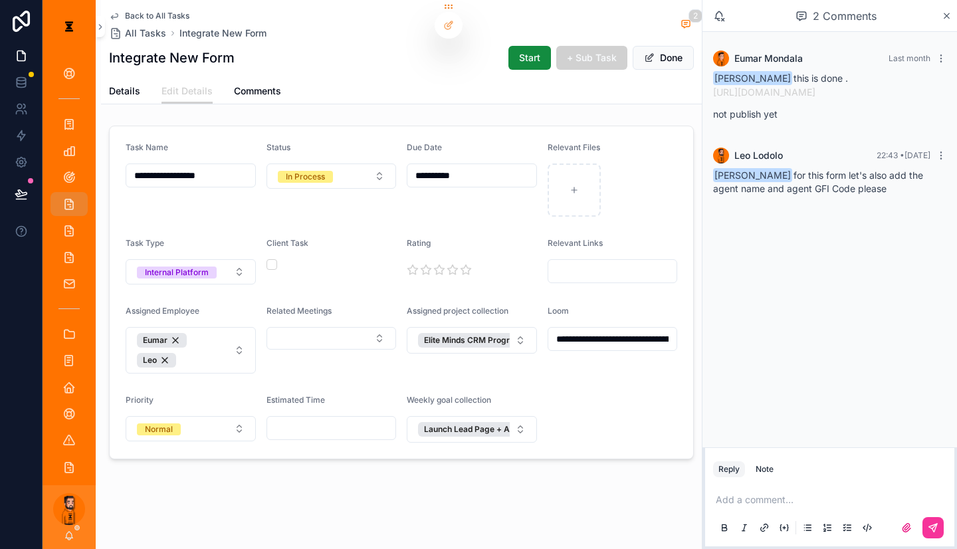
click at [197, 416] on button "Normal" at bounding box center [191, 428] width 130 height 25
click at [164, 463] on div "High" at bounding box center [194, 473] width 185 height 20
click at [338, 449] on div "**********" at bounding box center [401, 275] width 601 height 550
click at [477, 53] on button "Done" at bounding box center [663, 58] width 61 height 24
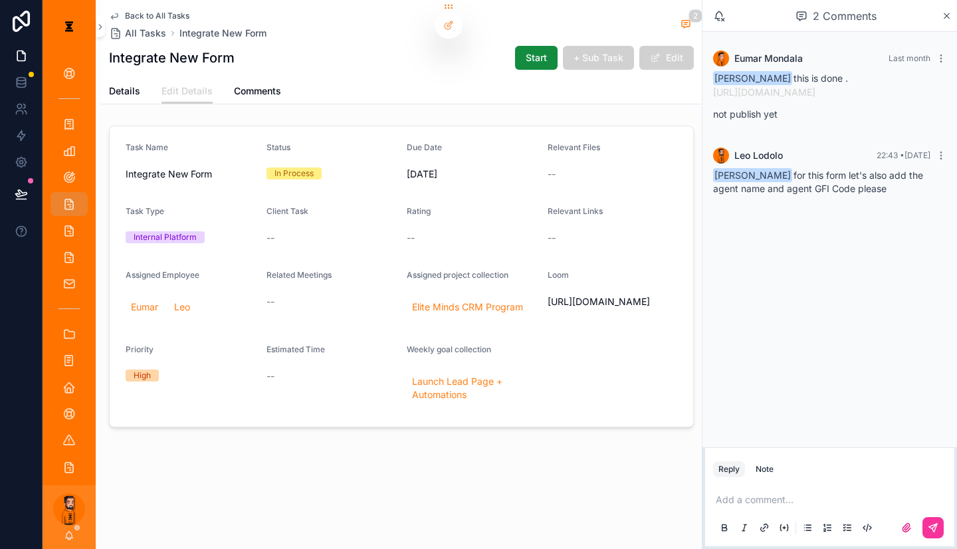
click at [137, 11] on span "Back to All Tasks" at bounding box center [157, 16] width 64 height 11
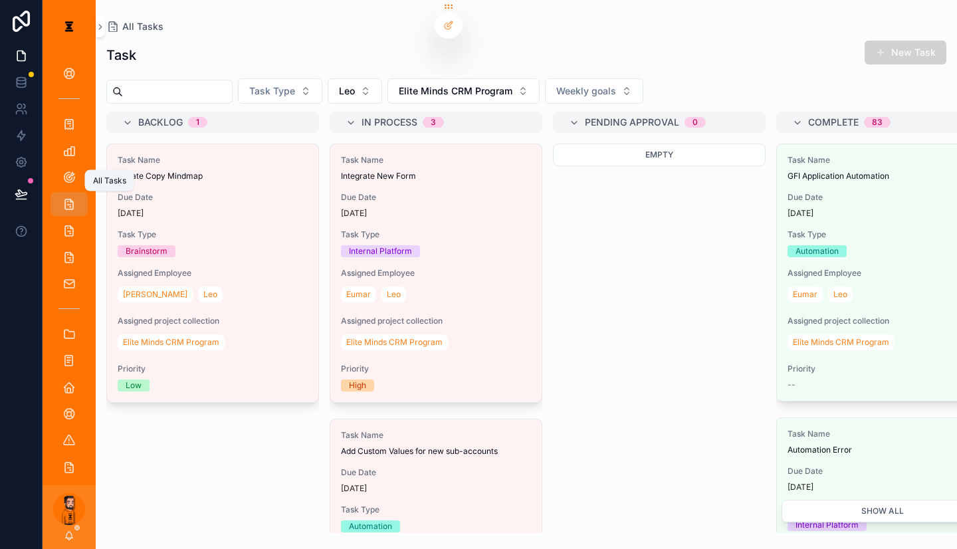
click at [64, 197] on icon "scrollable content" at bounding box center [68, 203] width 13 height 13
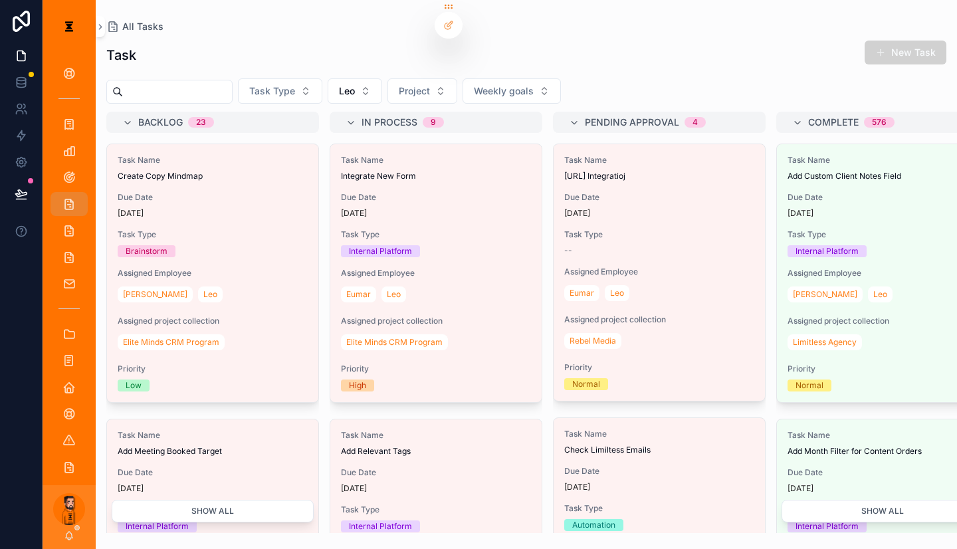
click at [347, 85] on button "Leo" at bounding box center [355, 90] width 55 height 25
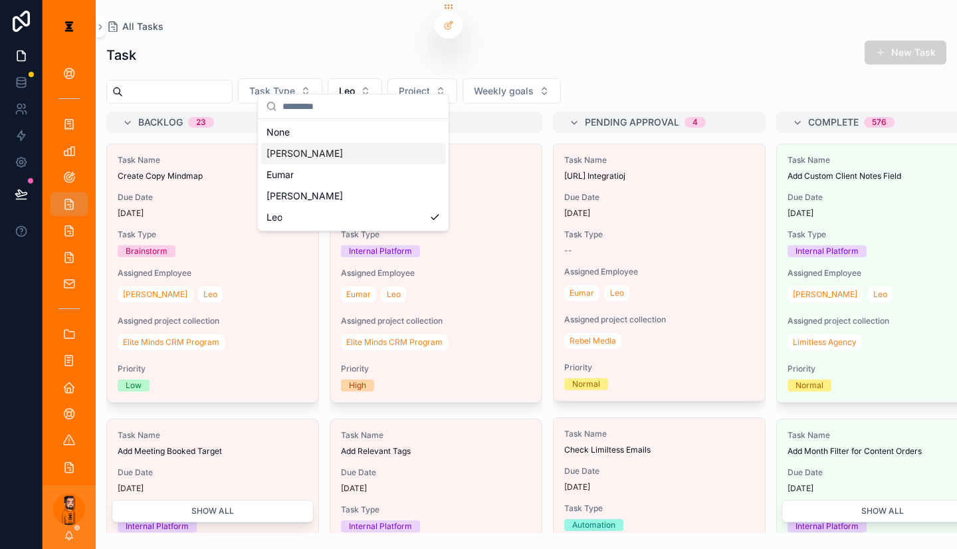
click at [307, 146] on div "[PERSON_NAME]" at bounding box center [353, 153] width 185 height 21
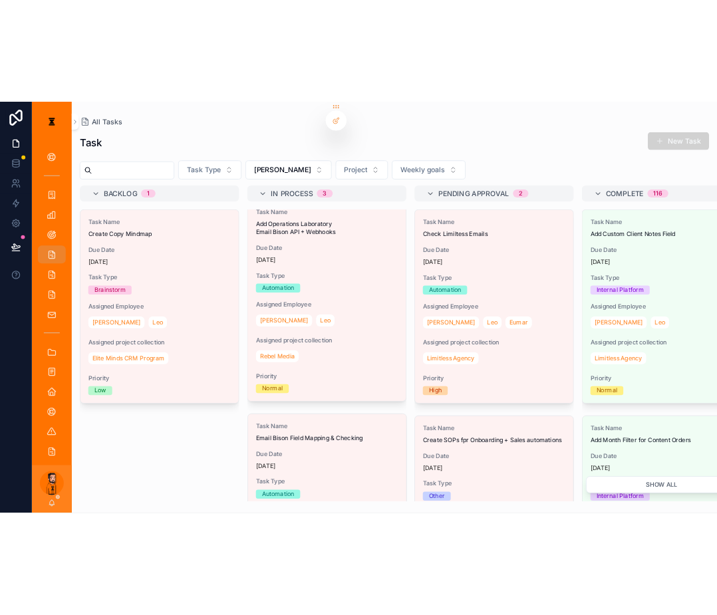
scroll to position [12, 0]
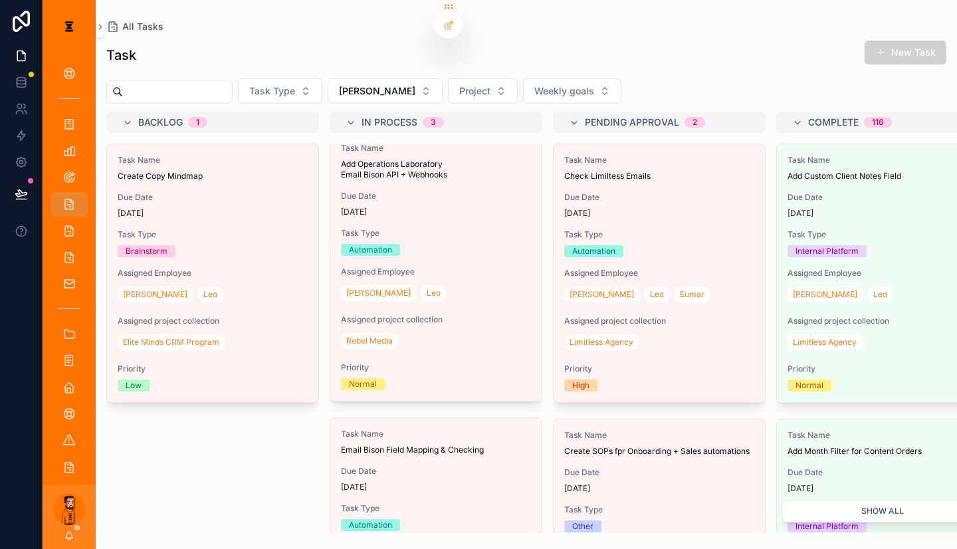
click at [344, 90] on button "[PERSON_NAME]" at bounding box center [385, 90] width 115 height 25
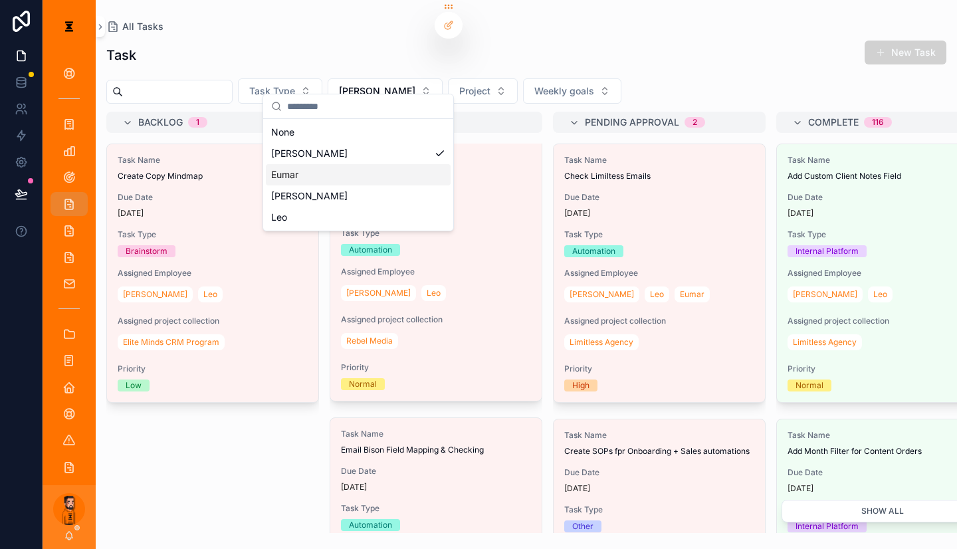
click at [314, 164] on div "Eumar" at bounding box center [358, 174] width 185 height 21
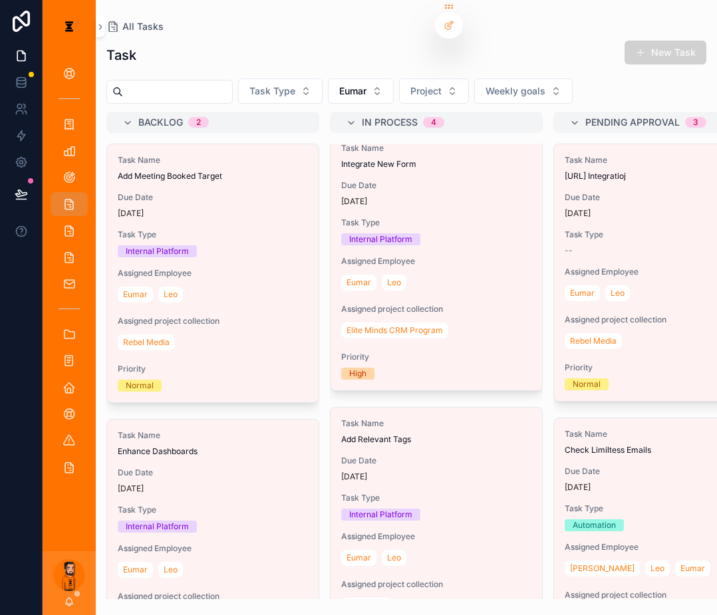
scroll to position [12, 0]
